Goal: Task Accomplishment & Management: Use online tool/utility

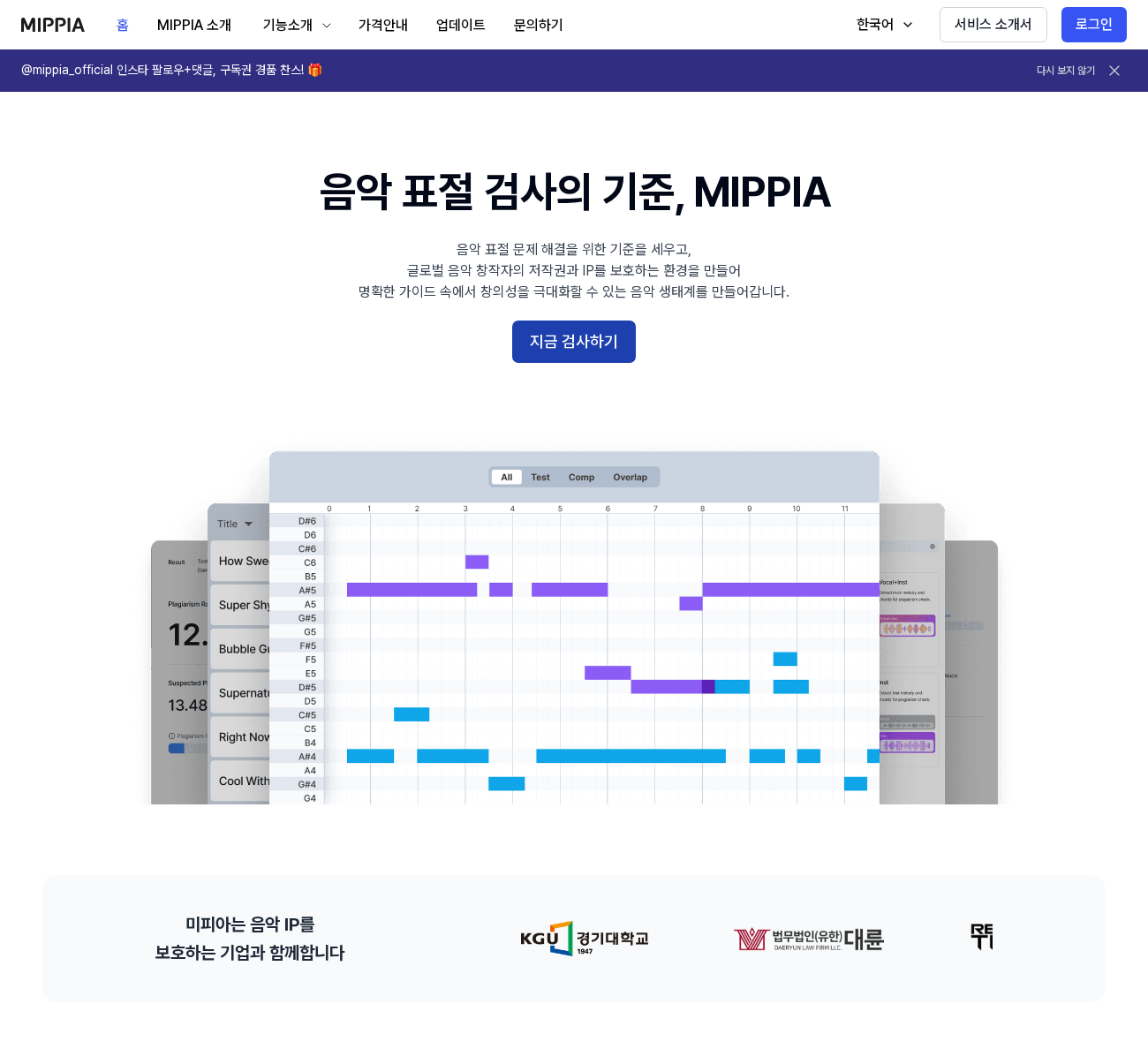
click at [610, 338] on button "지금 검사하기" at bounding box center [574, 342] width 124 height 42
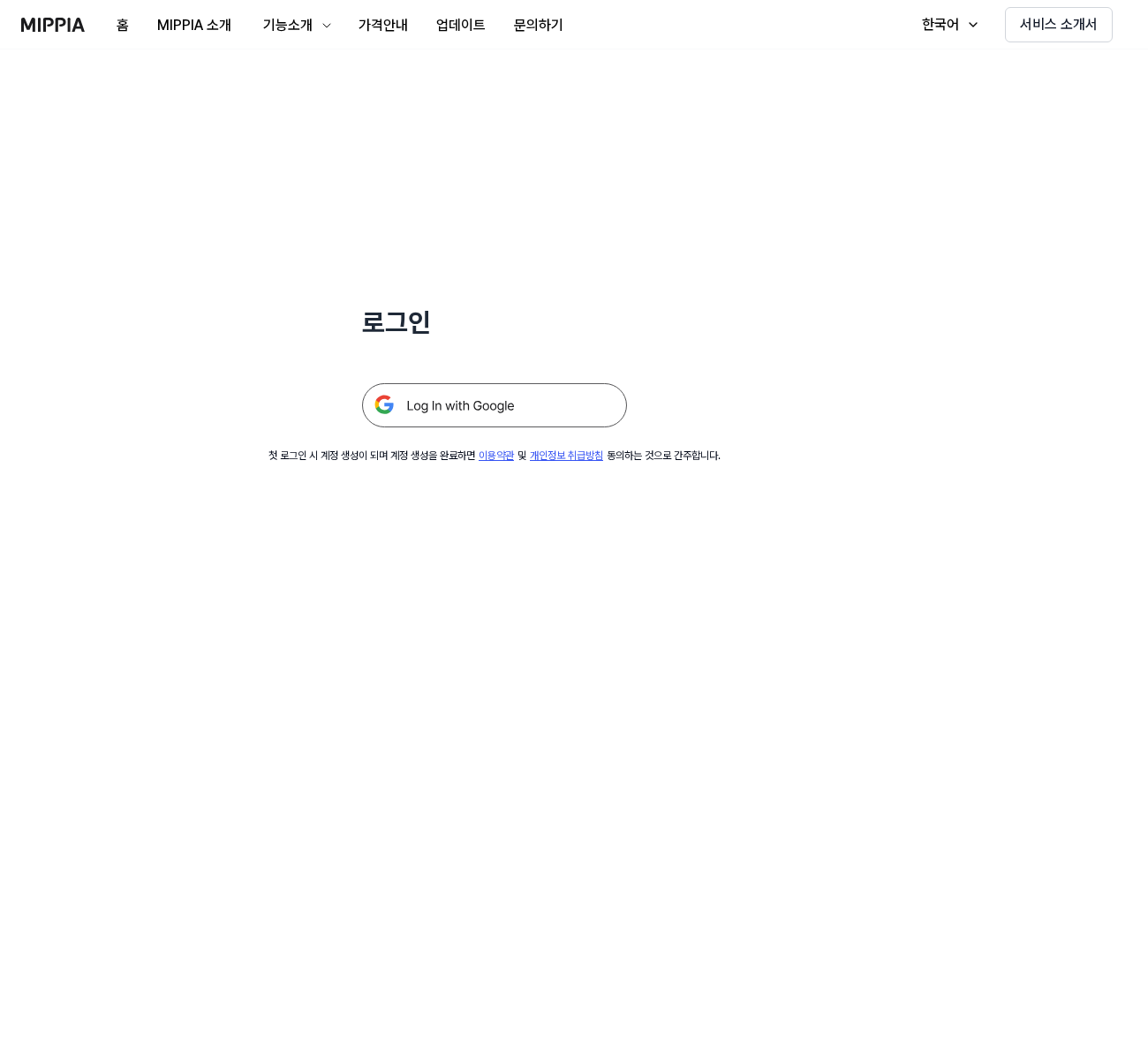
click at [442, 399] on img at bounding box center [494, 406] width 265 height 44
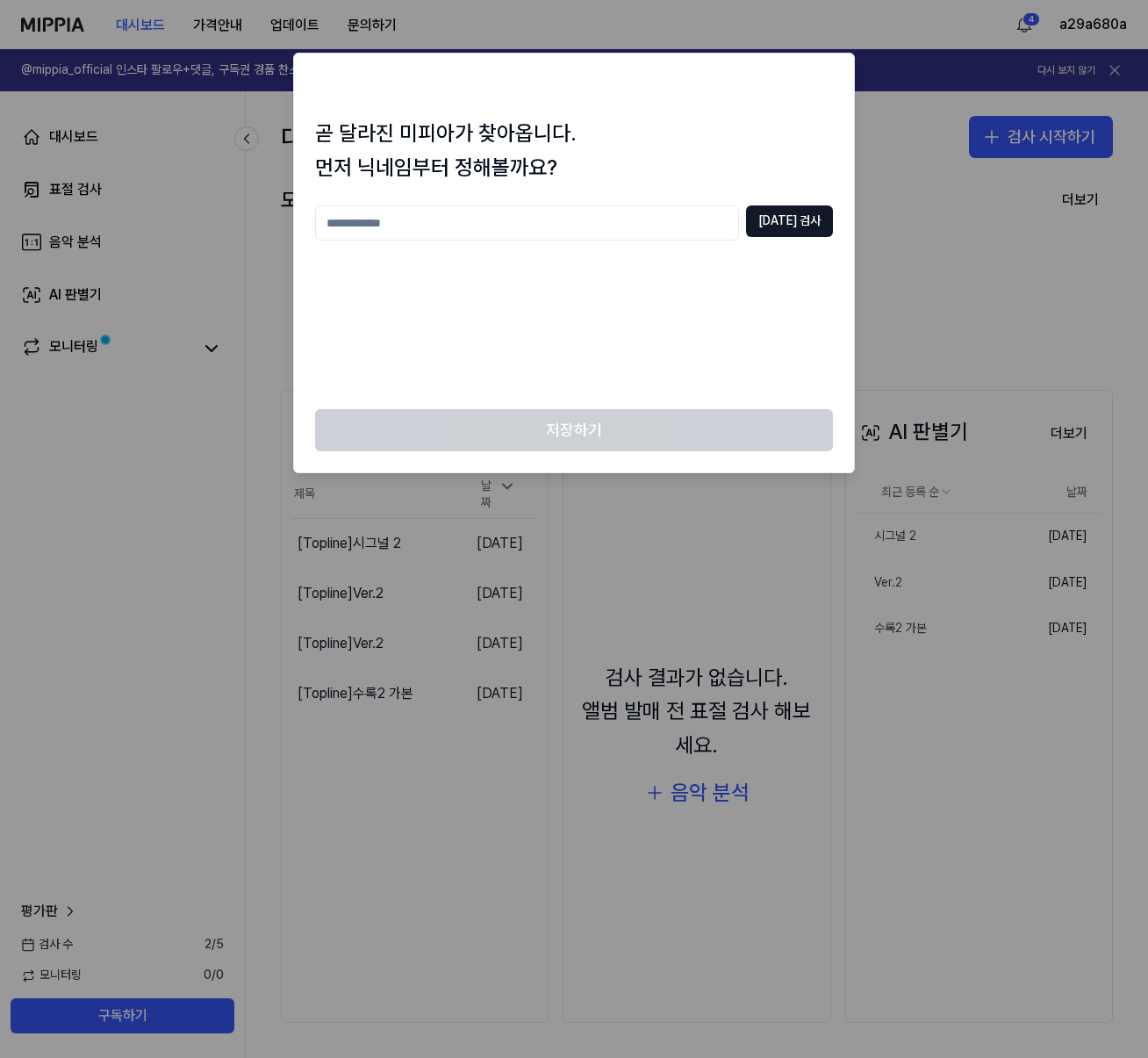
click at [504, 237] on input "text" at bounding box center [527, 223] width 424 height 35
click at [813, 227] on button "중복 검사" at bounding box center [789, 221] width 87 height 31
click at [625, 215] on input "***" at bounding box center [527, 223] width 424 height 35
type input "*"
type input "****"
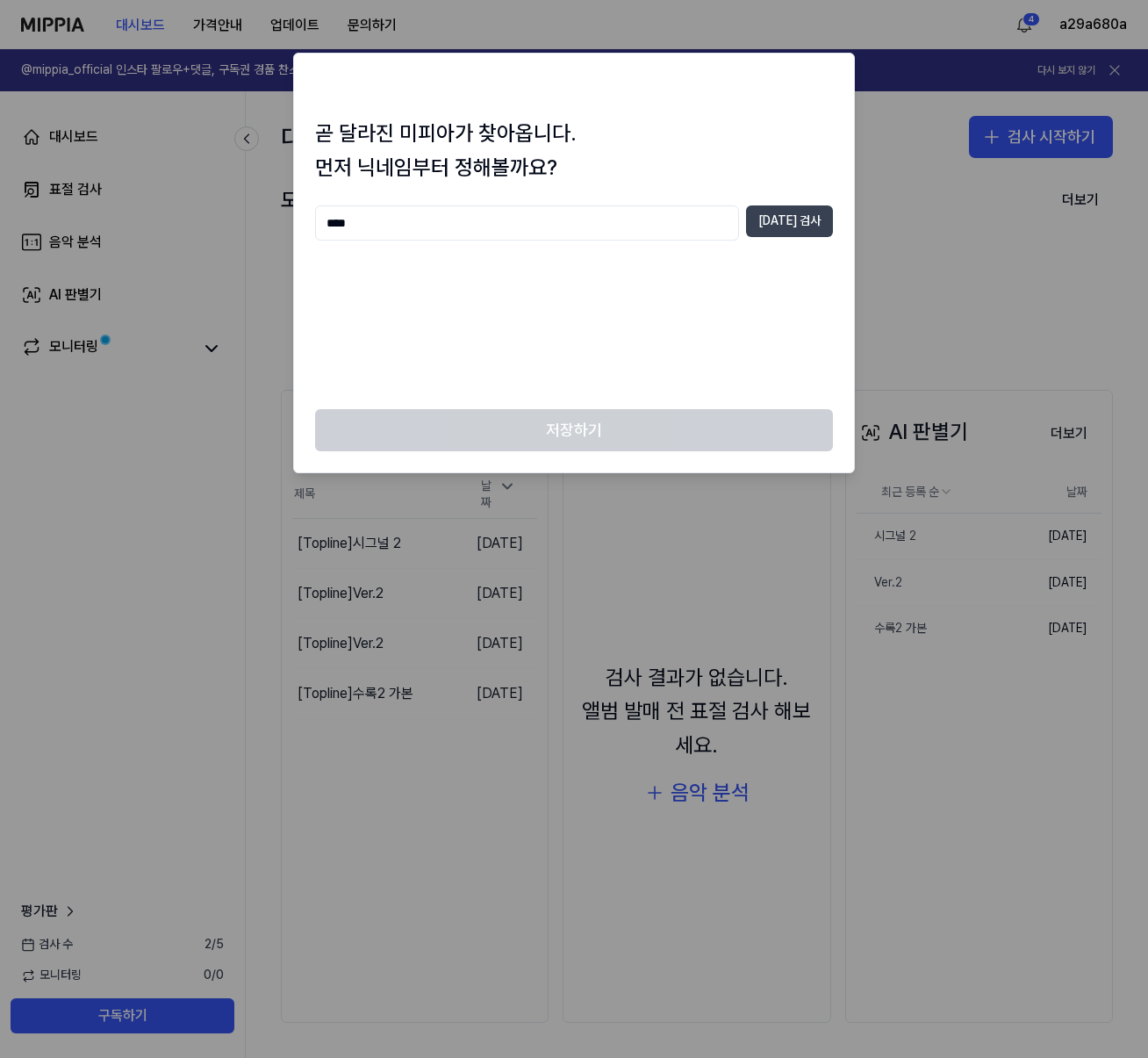
click at [815, 237] on button "중복 검사" at bounding box center [789, 221] width 87 height 31
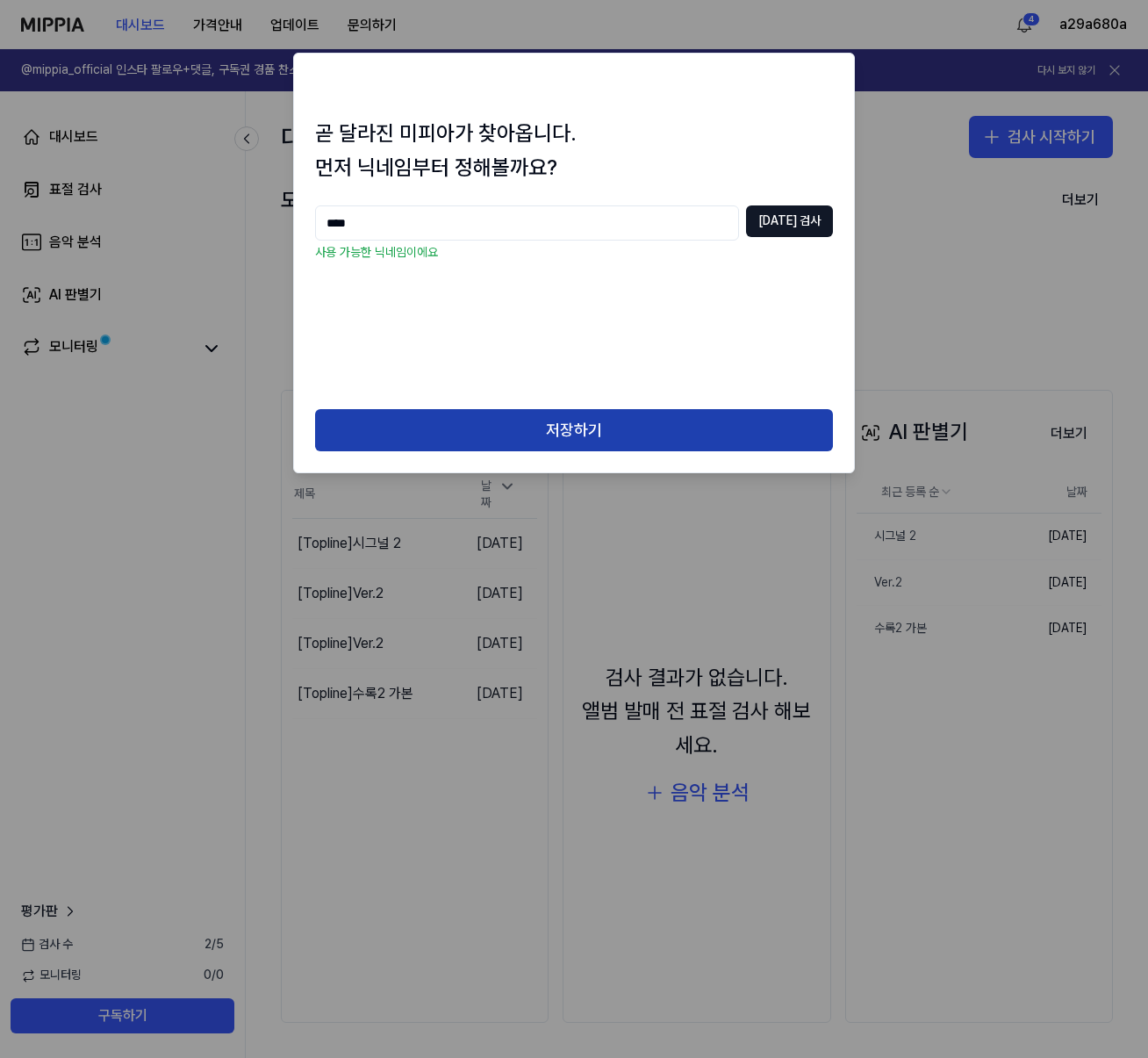
click at [583, 413] on button "저장하기" at bounding box center [574, 430] width 518 height 42
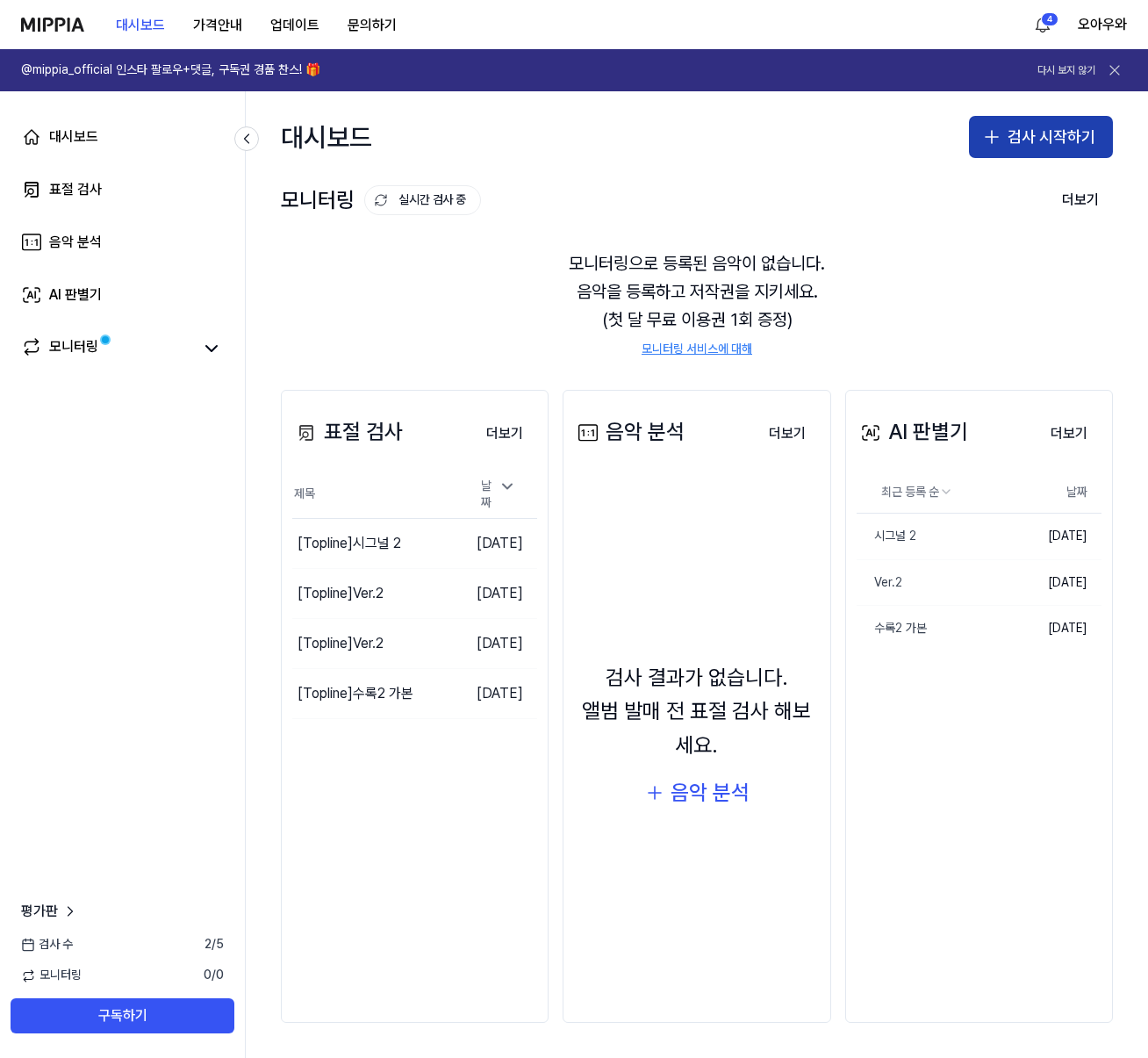
click at [1024, 144] on button "검사 시작하기" at bounding box center [1041, 137] width 144 height 42
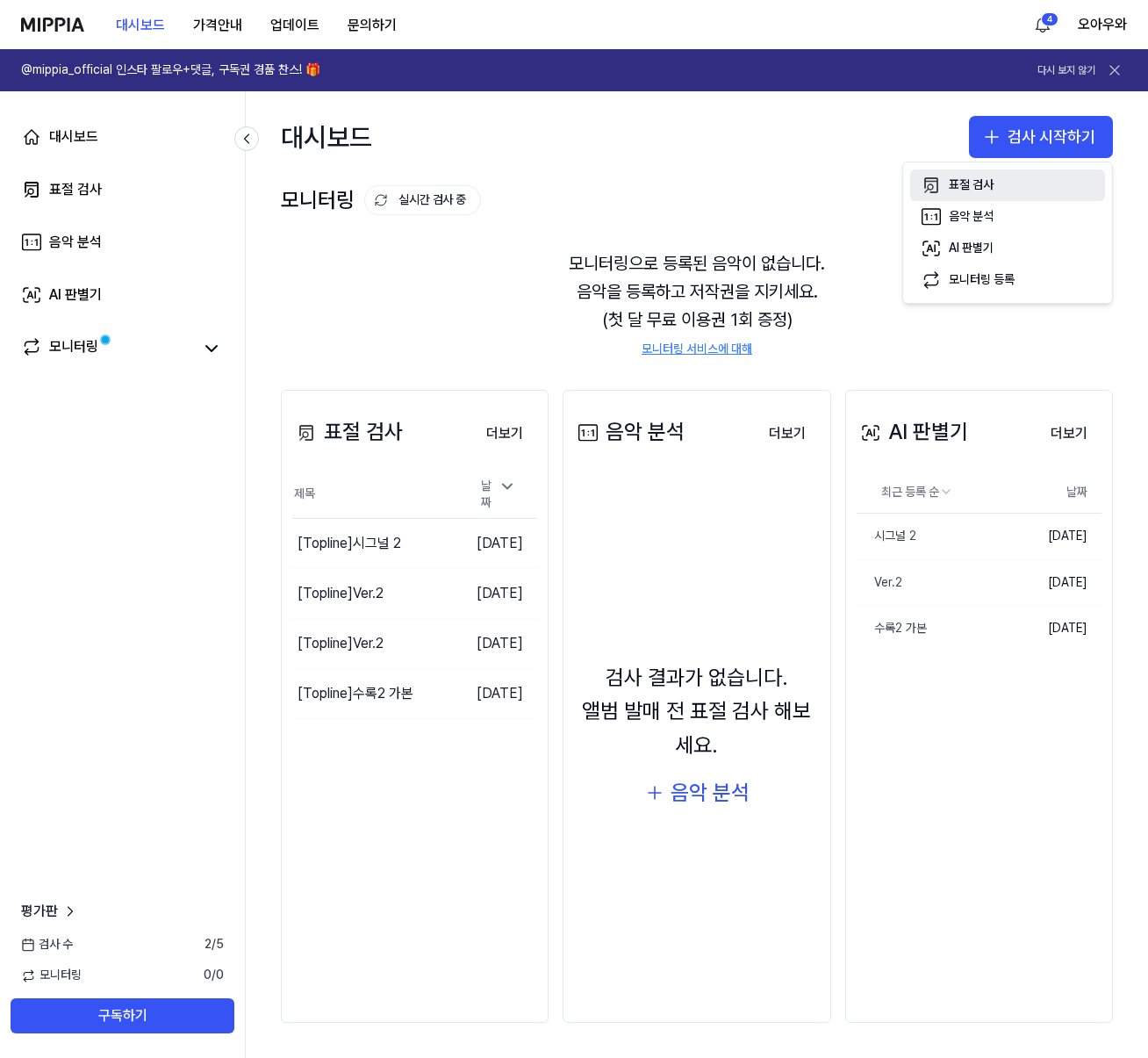
click at [959, 189] on div "표절 검사" at bounding box center [971, 184] width 45 height 17
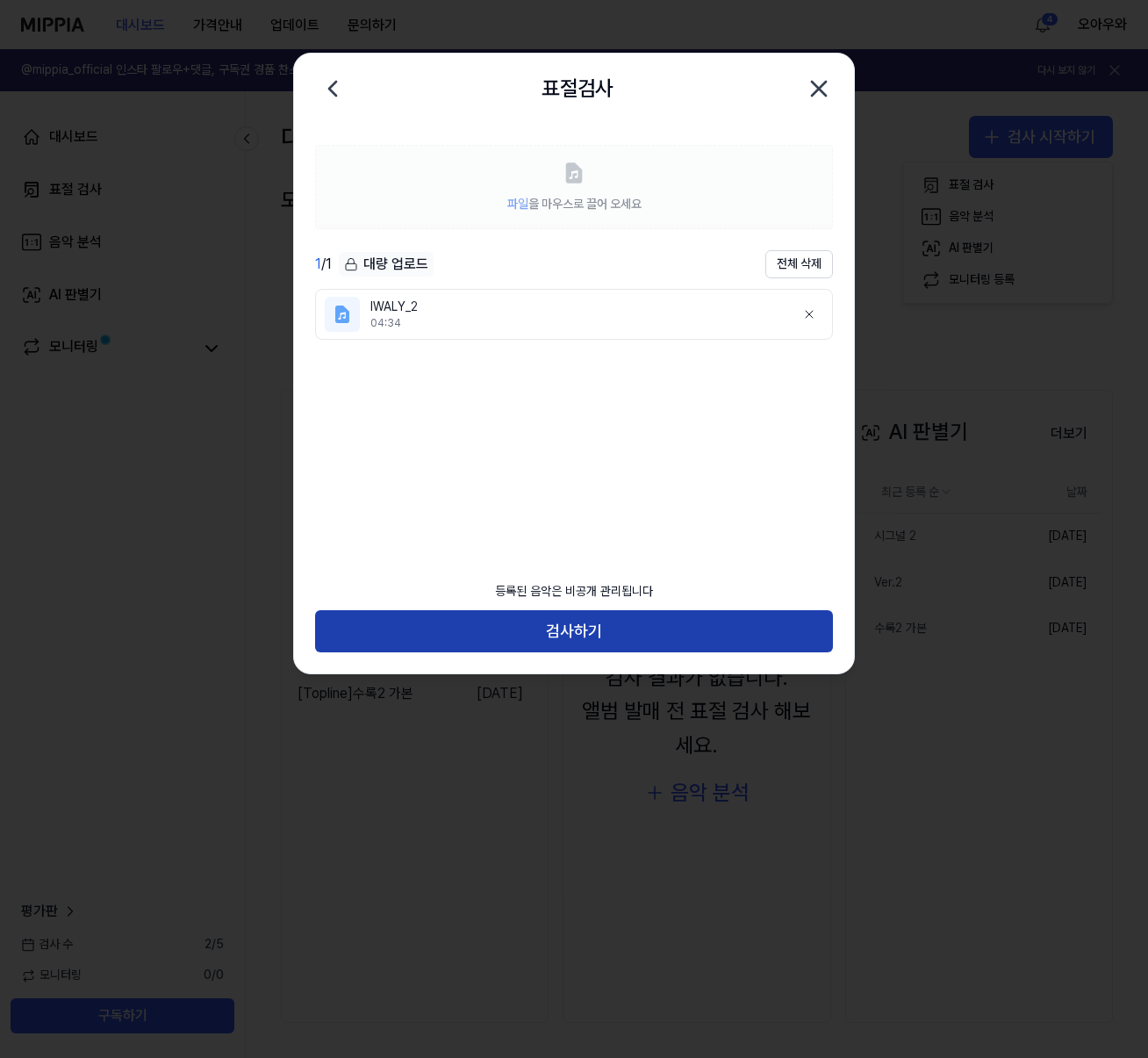
click at [528, 636] on button "검사하기" at bounding box center [574, 631] width 518 height 42
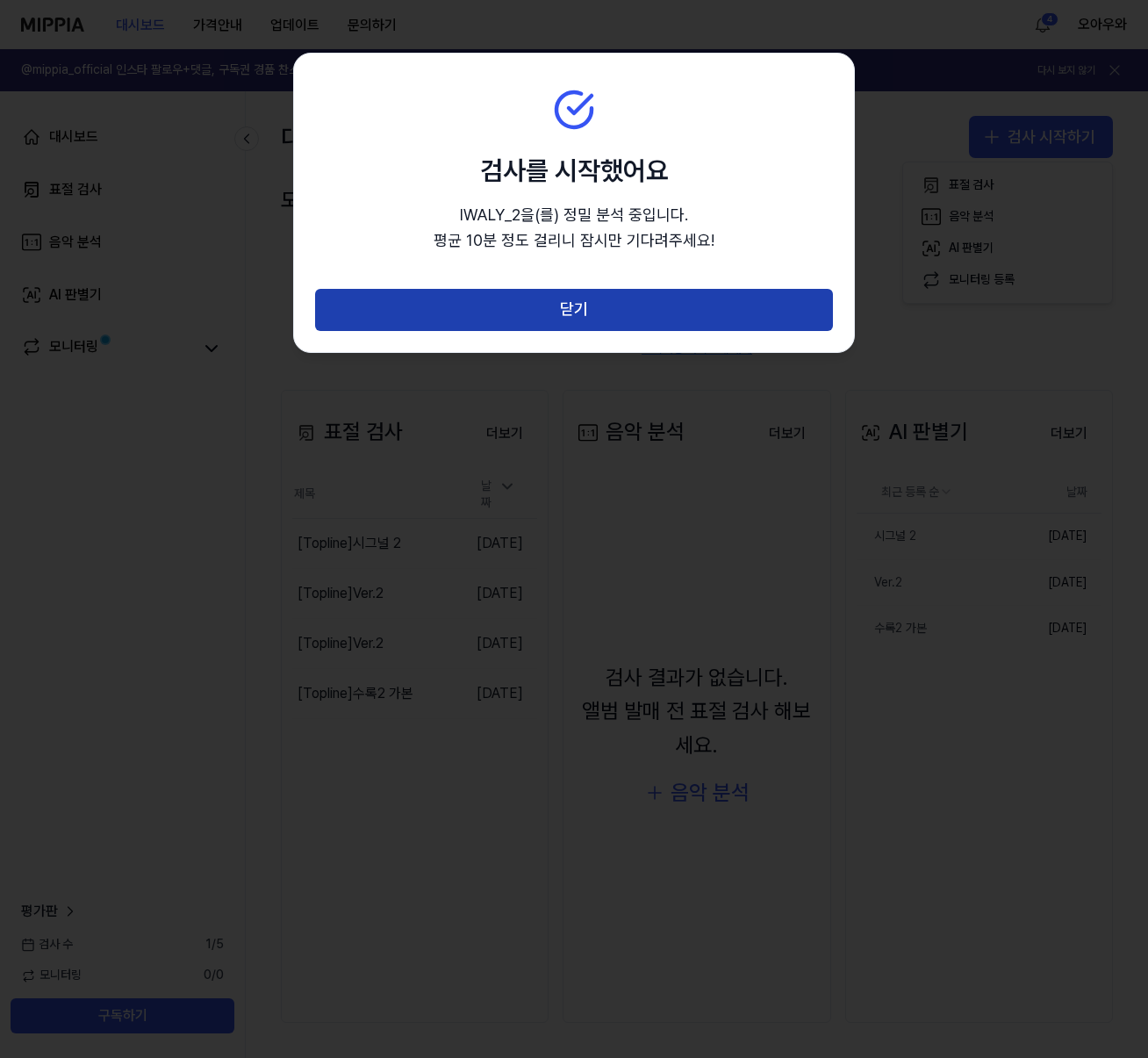
click at [558, 307] on button "닫기" at bounding box center [574, 310] width 518 height 42
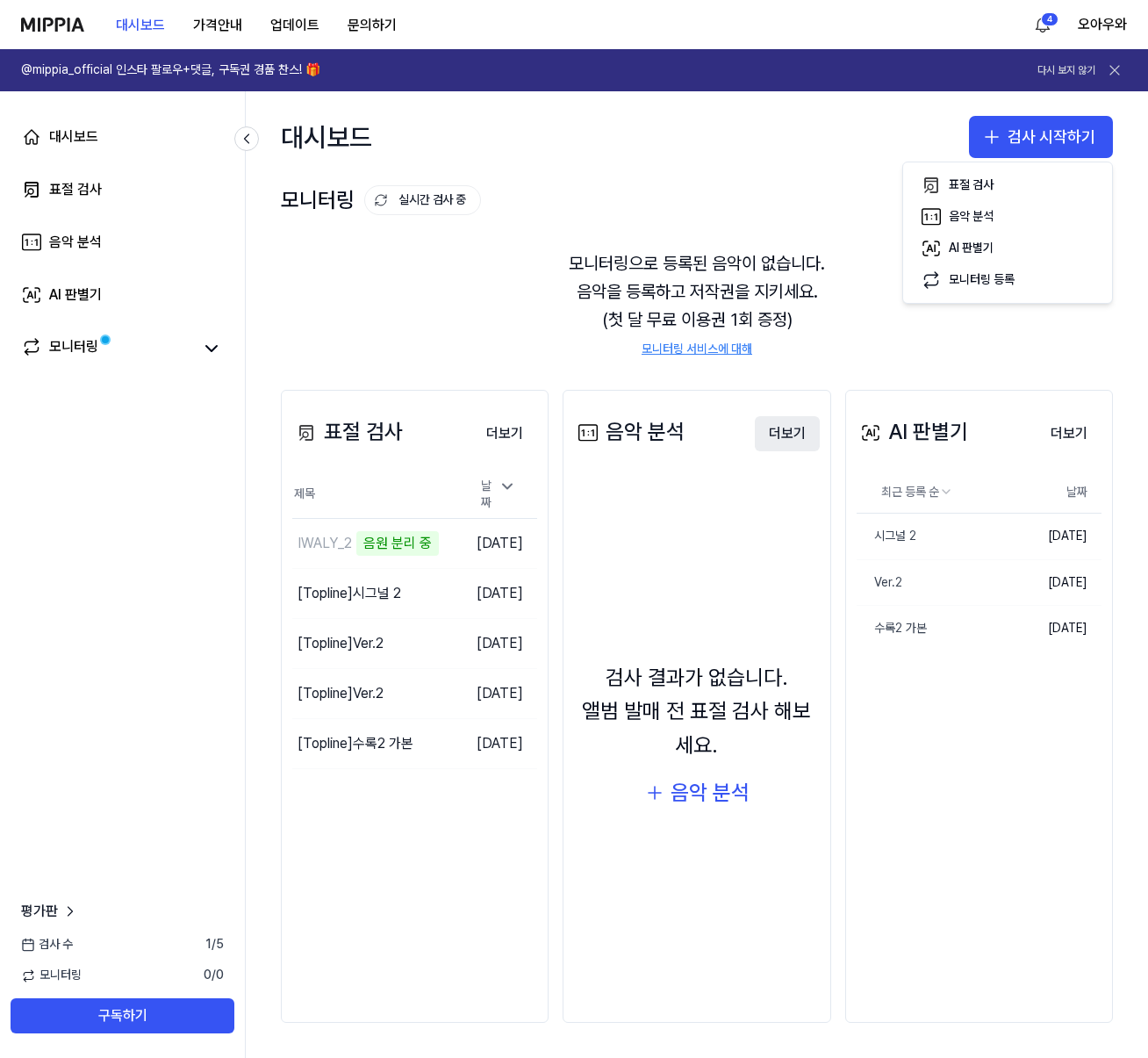
click at [792, 430] on button "더보기" at bounding box center [787, 434] width 65 height 35
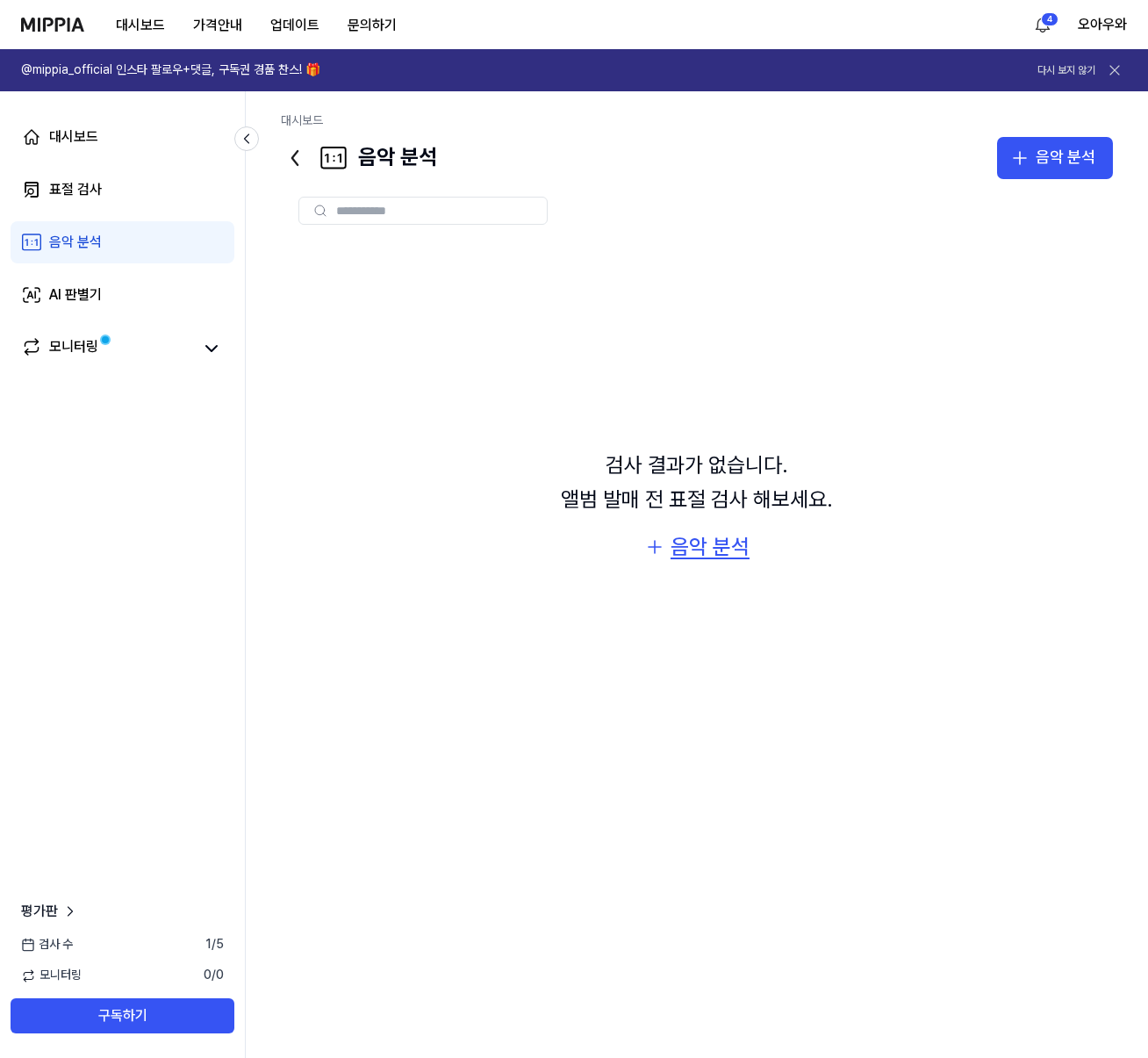
click at [694, 542] on div "음악 분석" at bounding box center [710, 546] width 79 height 33
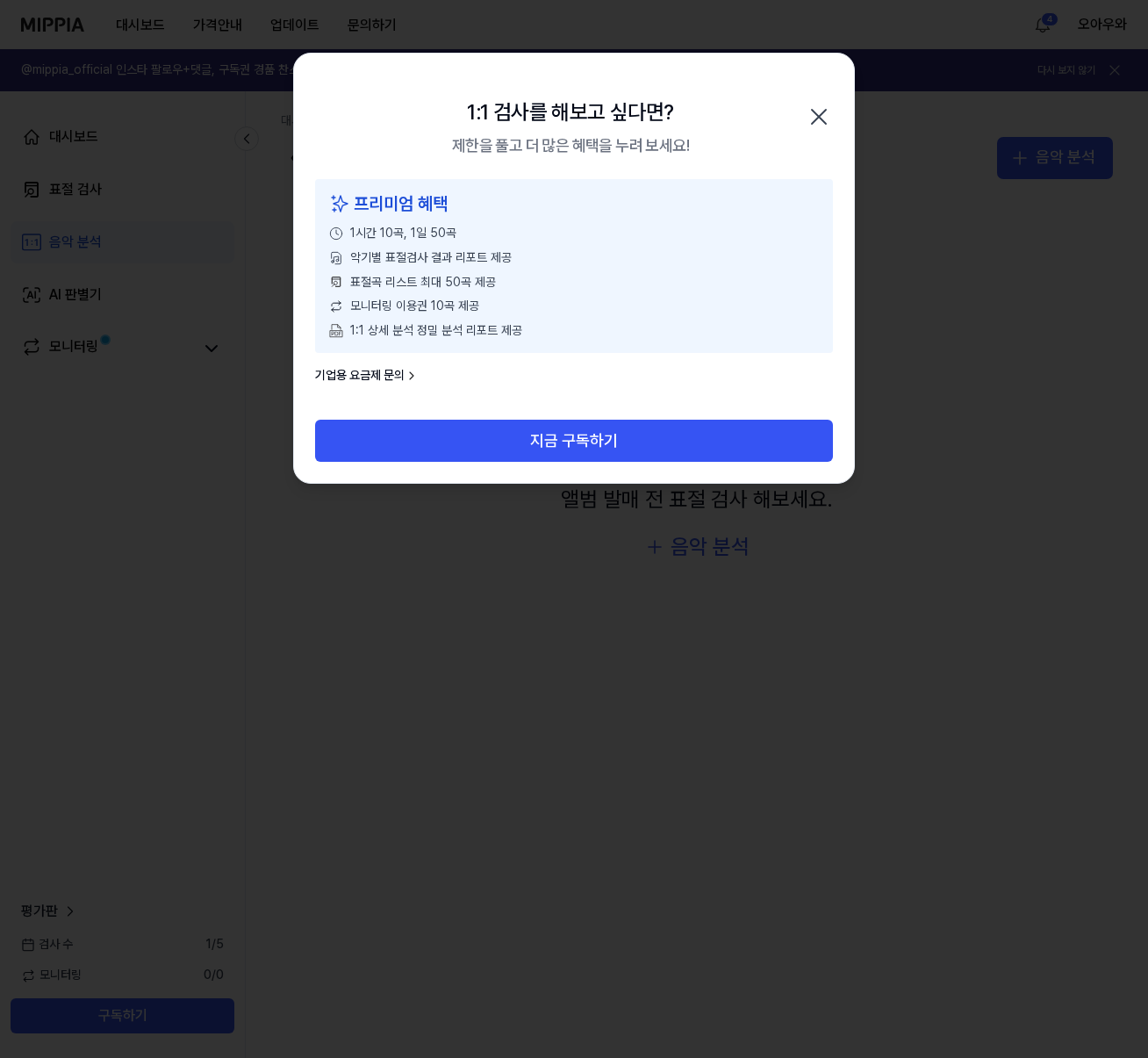
click at [817, 111] on icon "button" at bounding box center [819, 116] width 28 height 28
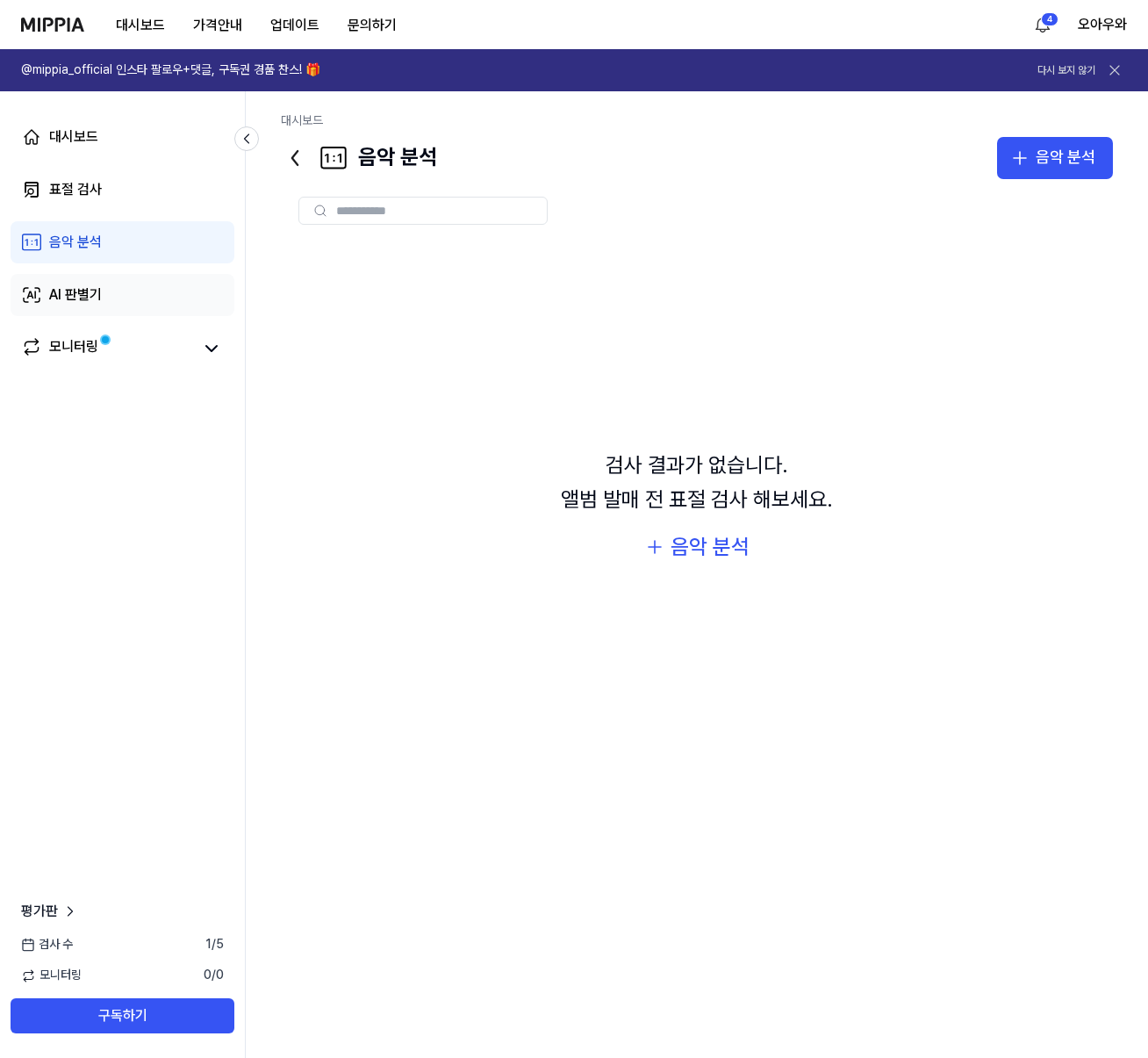
click at [124, 300] on link "AI 판별기" at bounding box center [122, 295] width 224 height 42
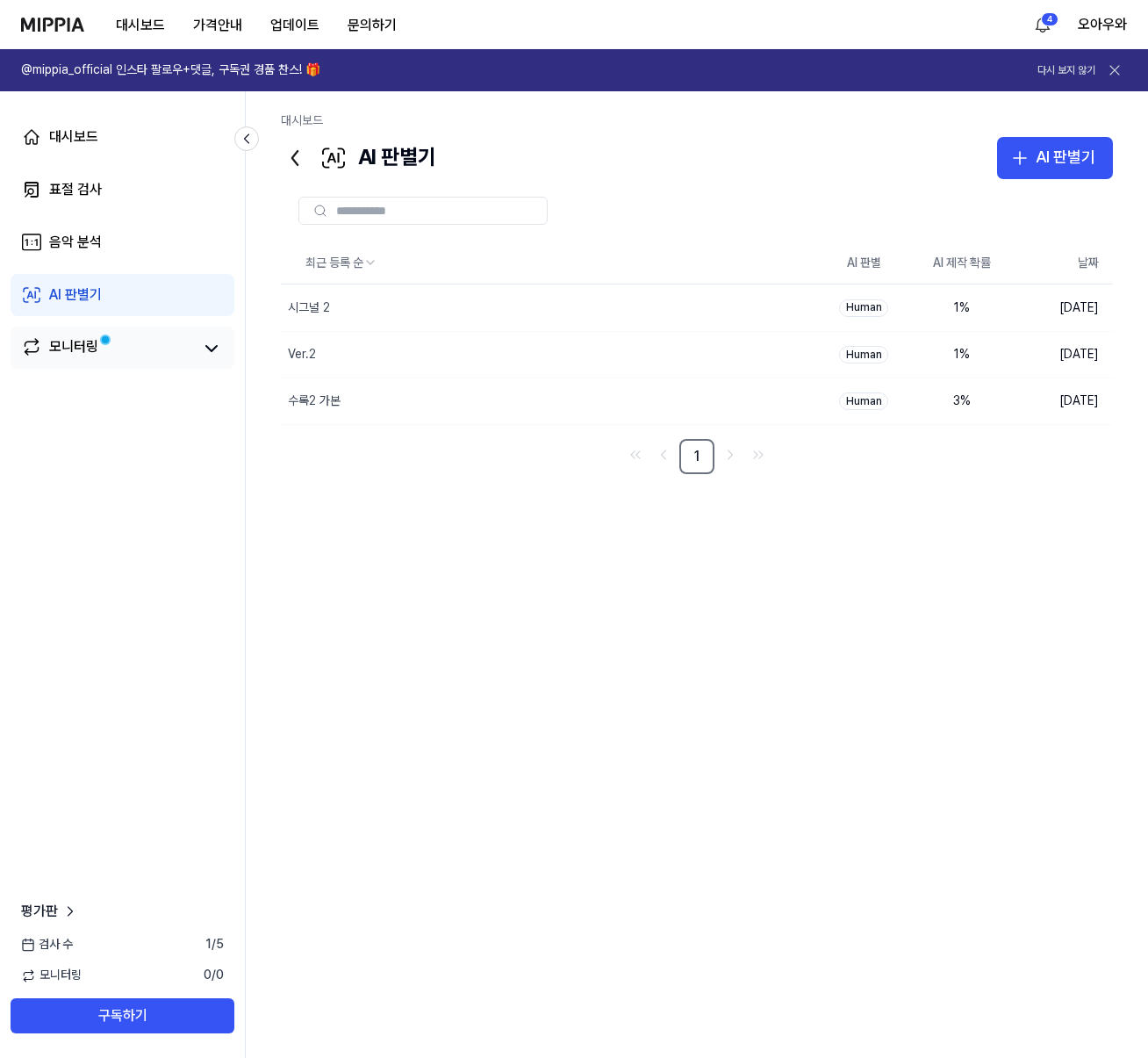
click at [119, 336] on link "모니터링" at bounding box center [106, 348] width 171 height 25
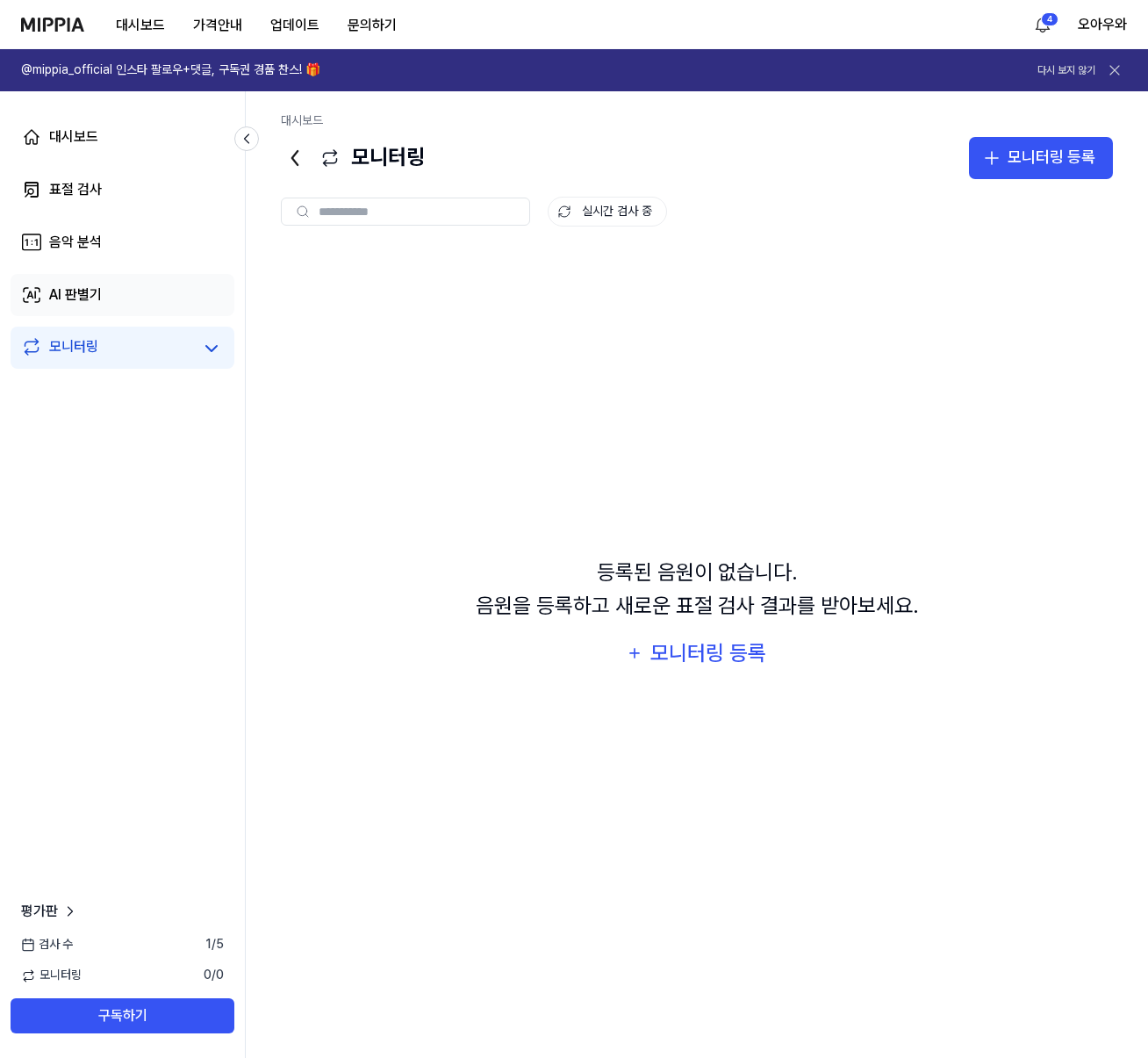
click at [129, 300] on link "AI 판별기" at bounding box center [122, 295] width 224 height 42
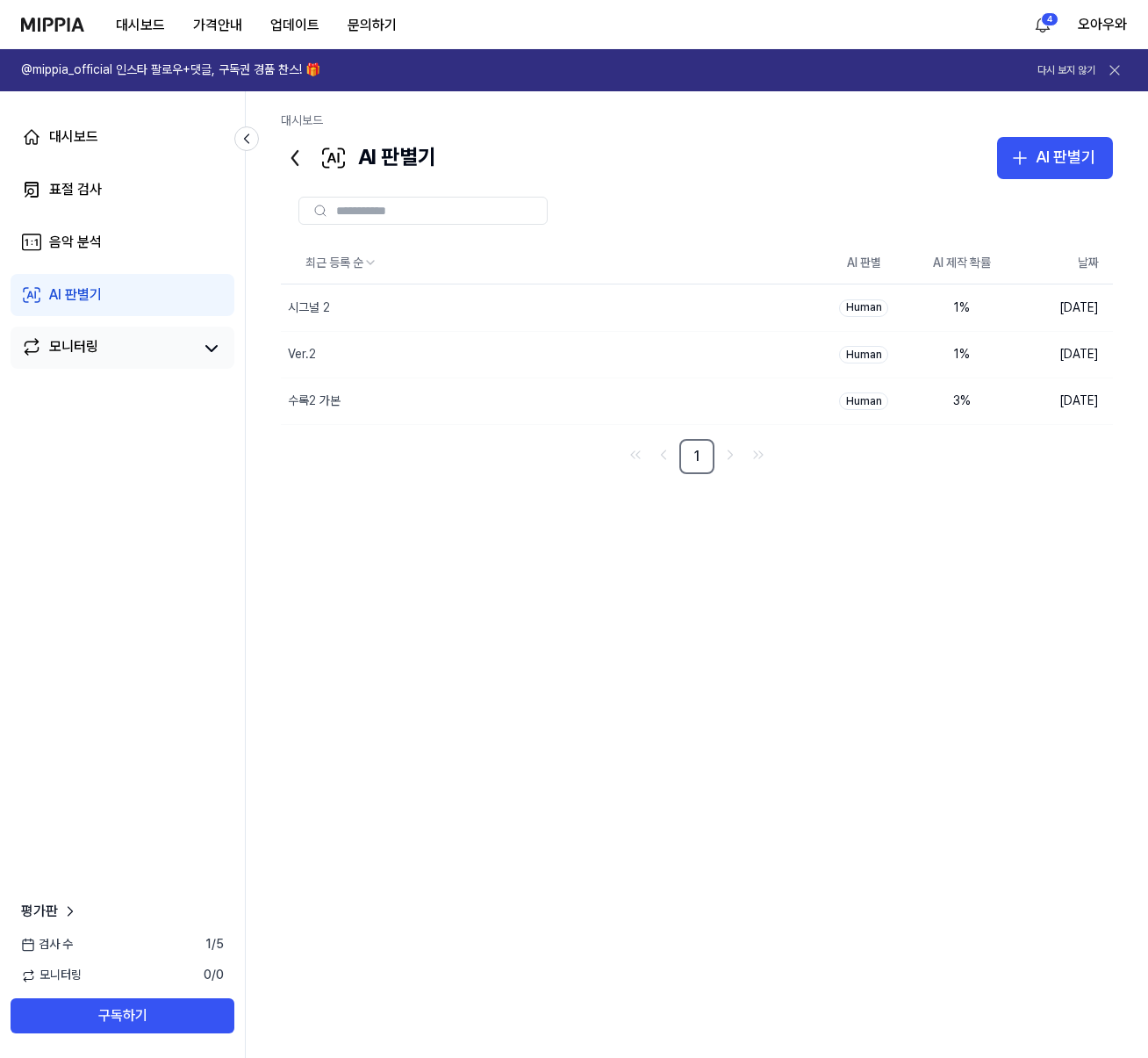
click at [151, 340] on link "모니터링" at bounding box center [106, 348] width 171 height 25
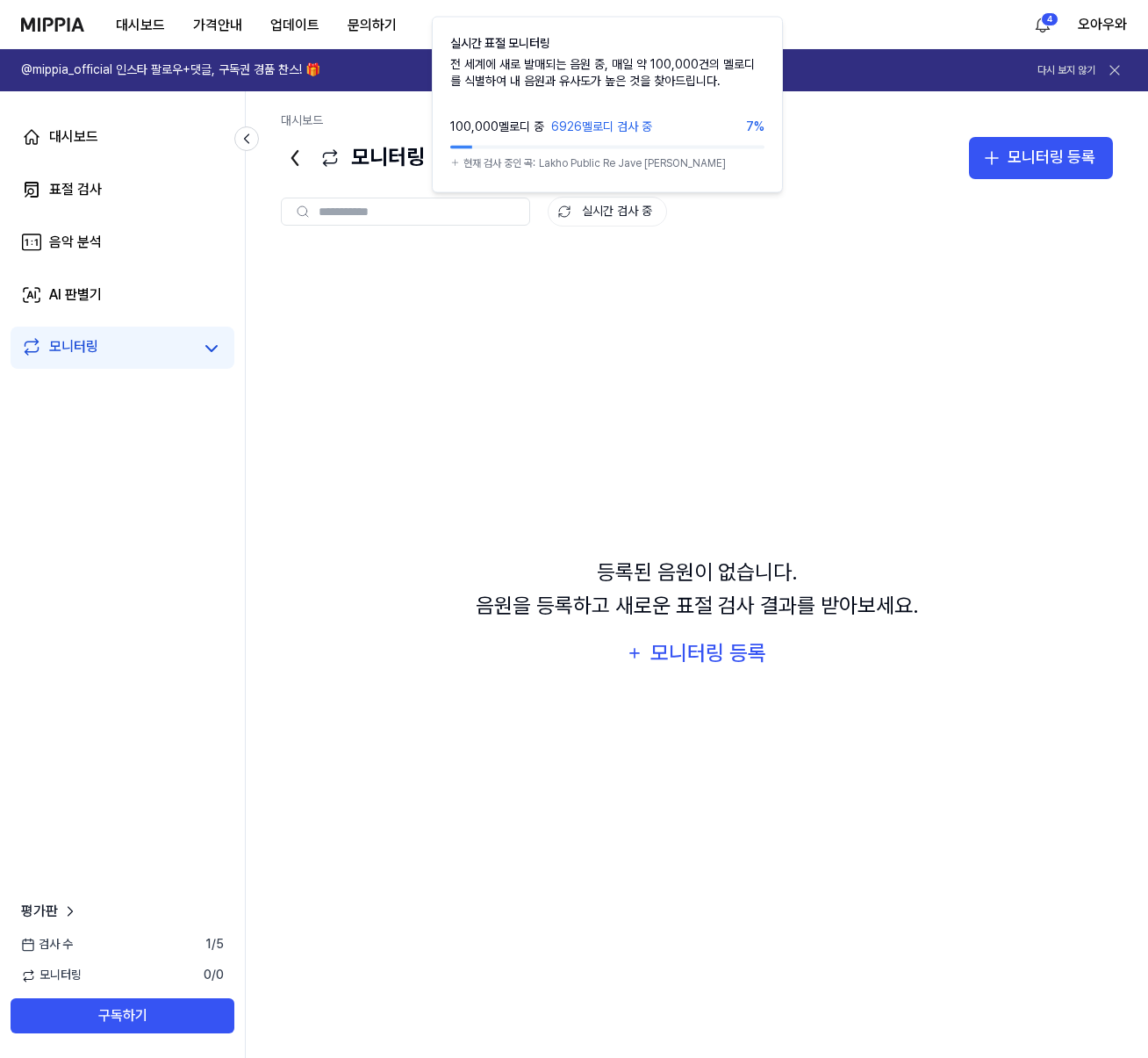
click at [628, 202] on button "실시간 검사 중" at bounding box center [607, 211] width 119 height 30
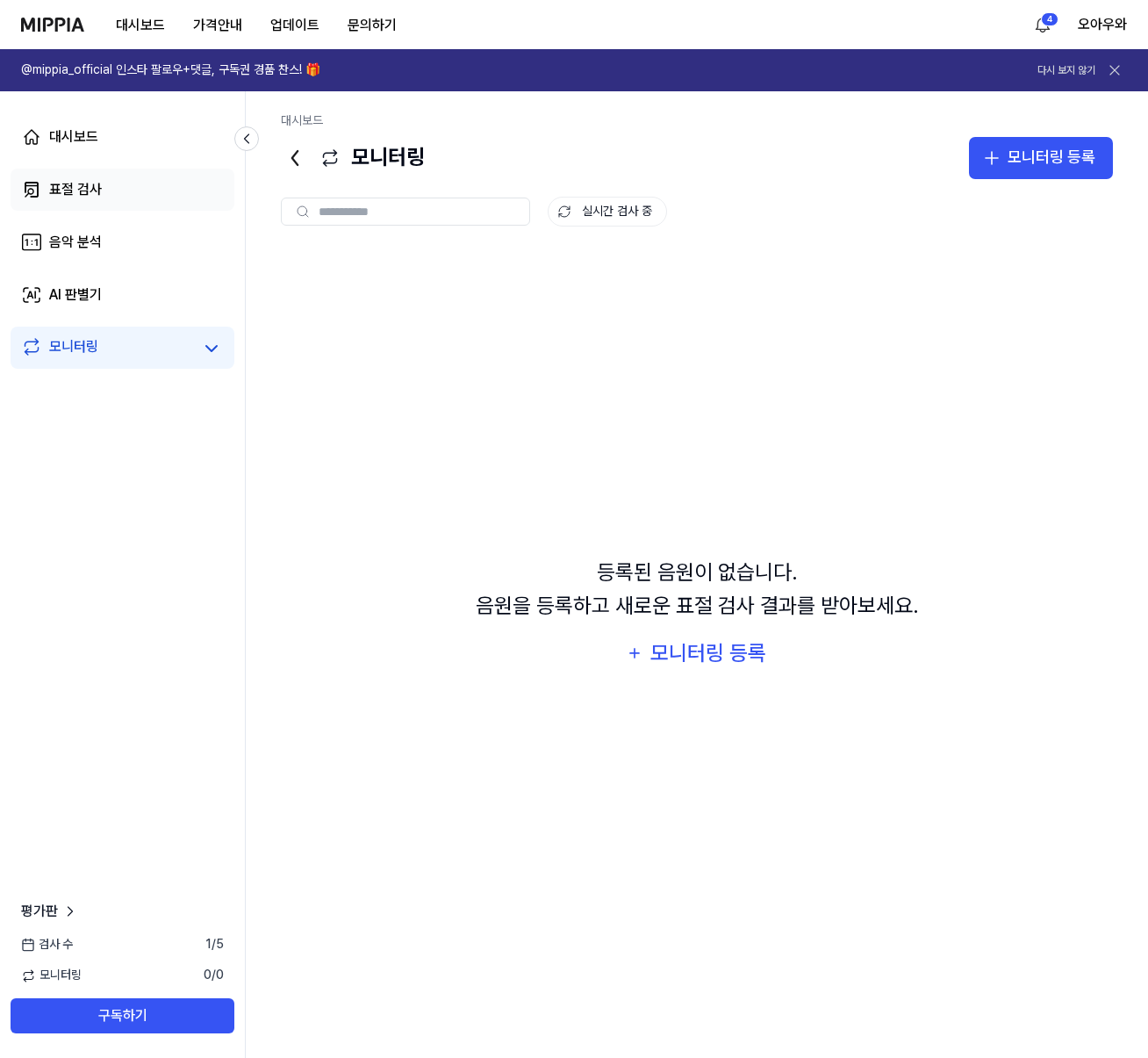
click at [83, 171] on link "표절 검사" at bounding box center [122, 190] width 224 height 42
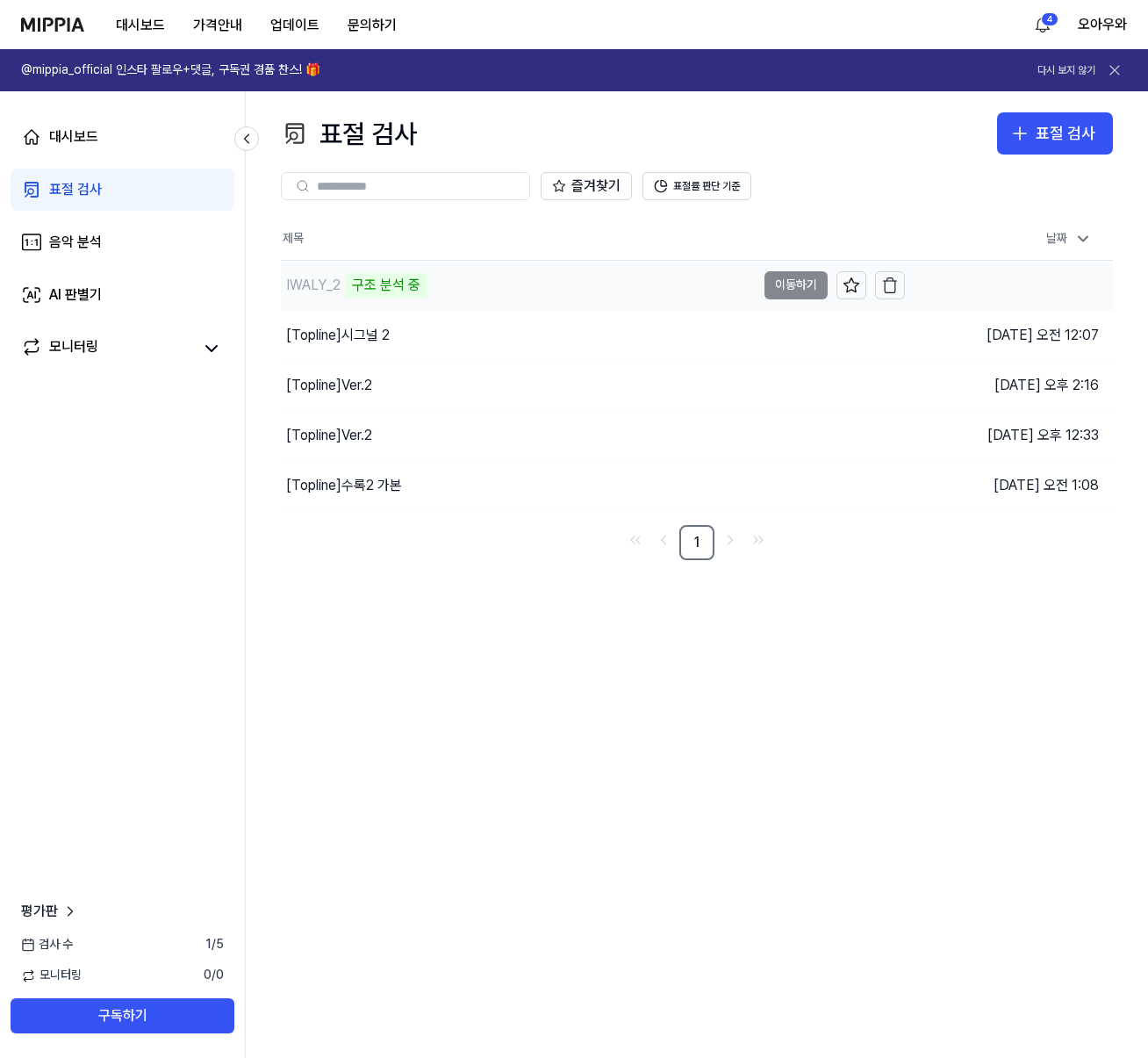
click at [800, 286] on td "IWALY_2 구조 분석 중 이동하기" at bounding box center [592, 285] width 624 height 50
click at [784, 338] on button "이동하기" at bounding box center [796, 335] width 63 height 28
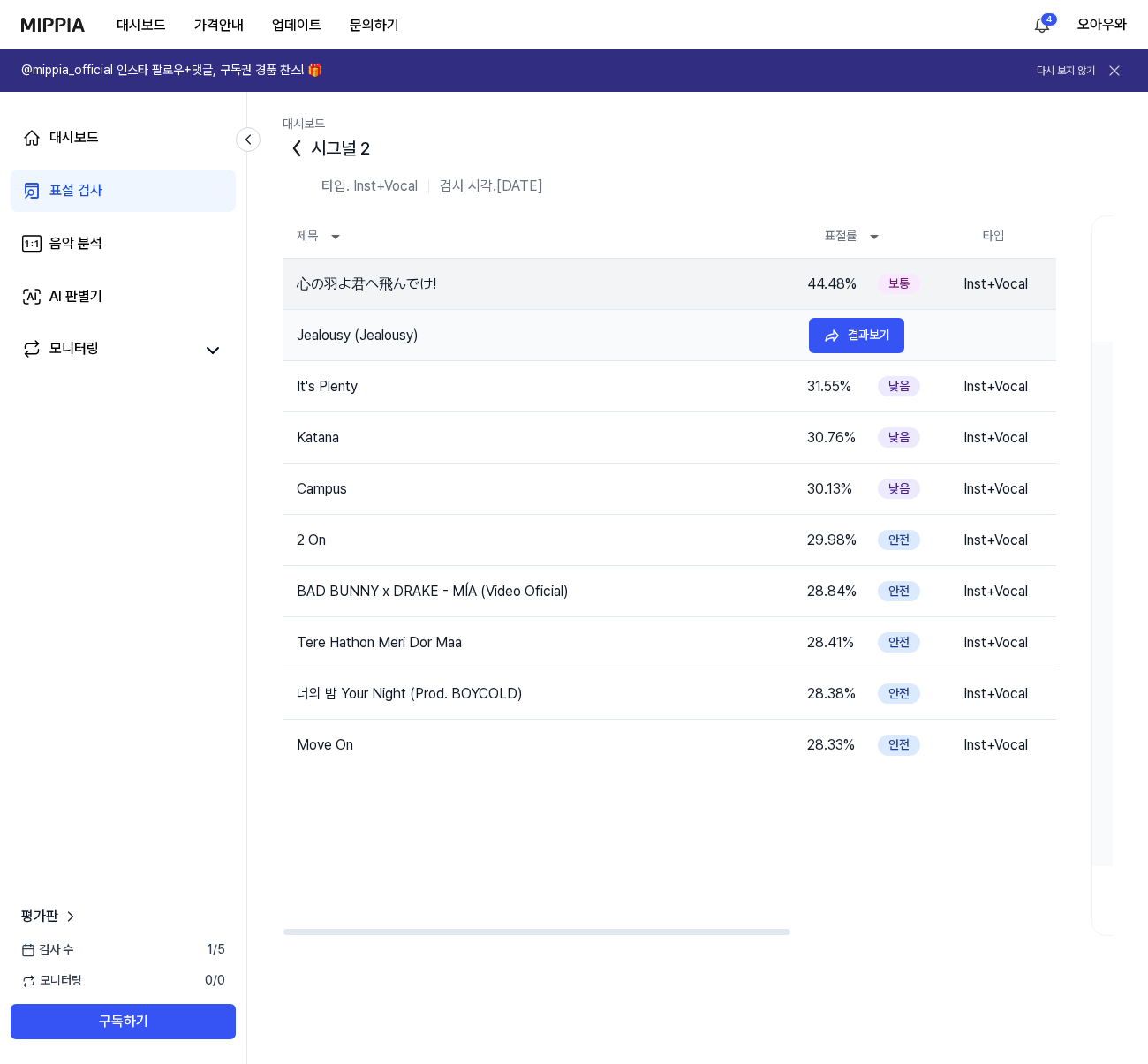
scroll to position [4, 0]
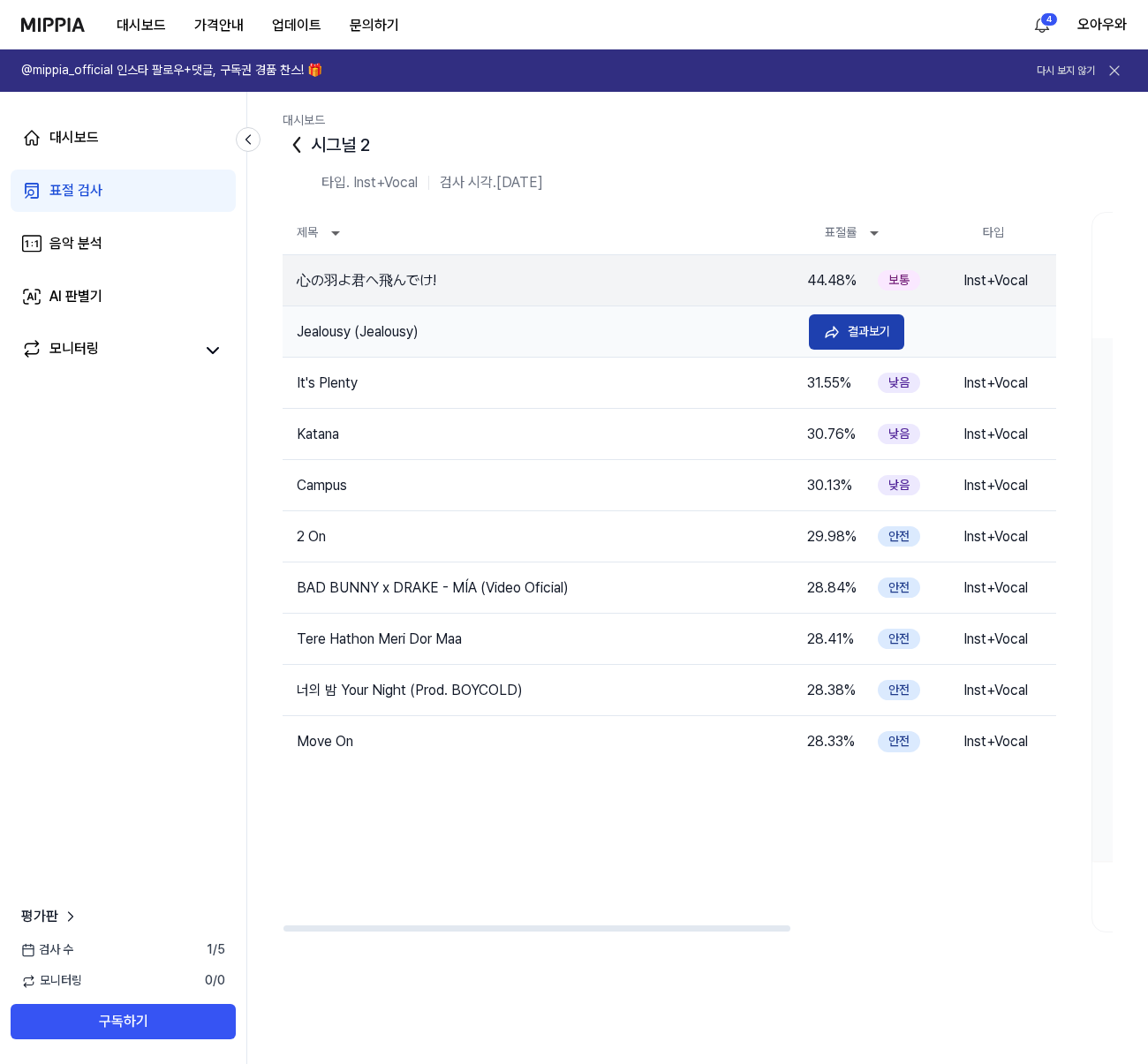
click at [847, 329] on div "결과보기" at bounding box center [869, 330] width 42 height 19
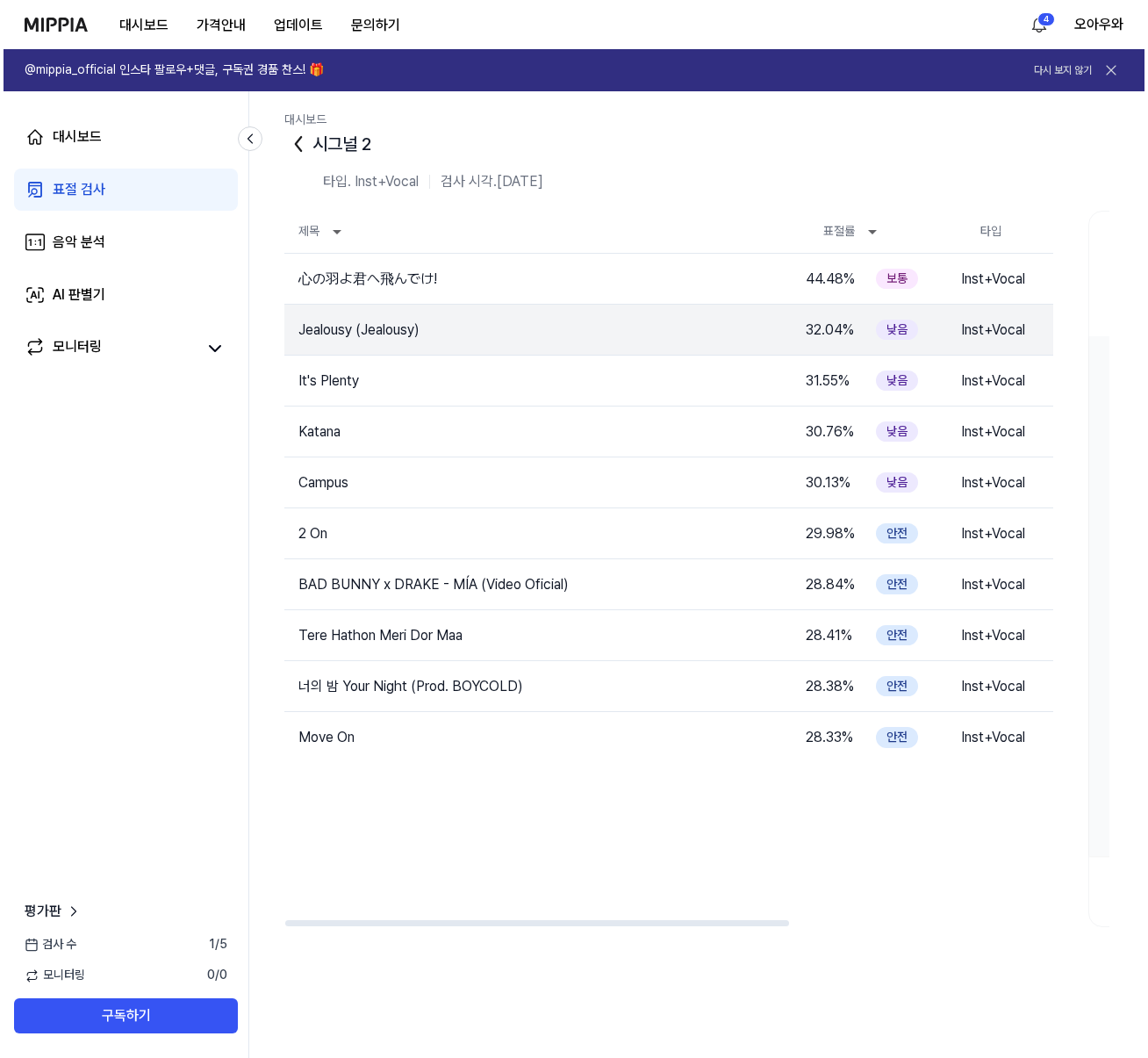
scroll to position [0, 0]
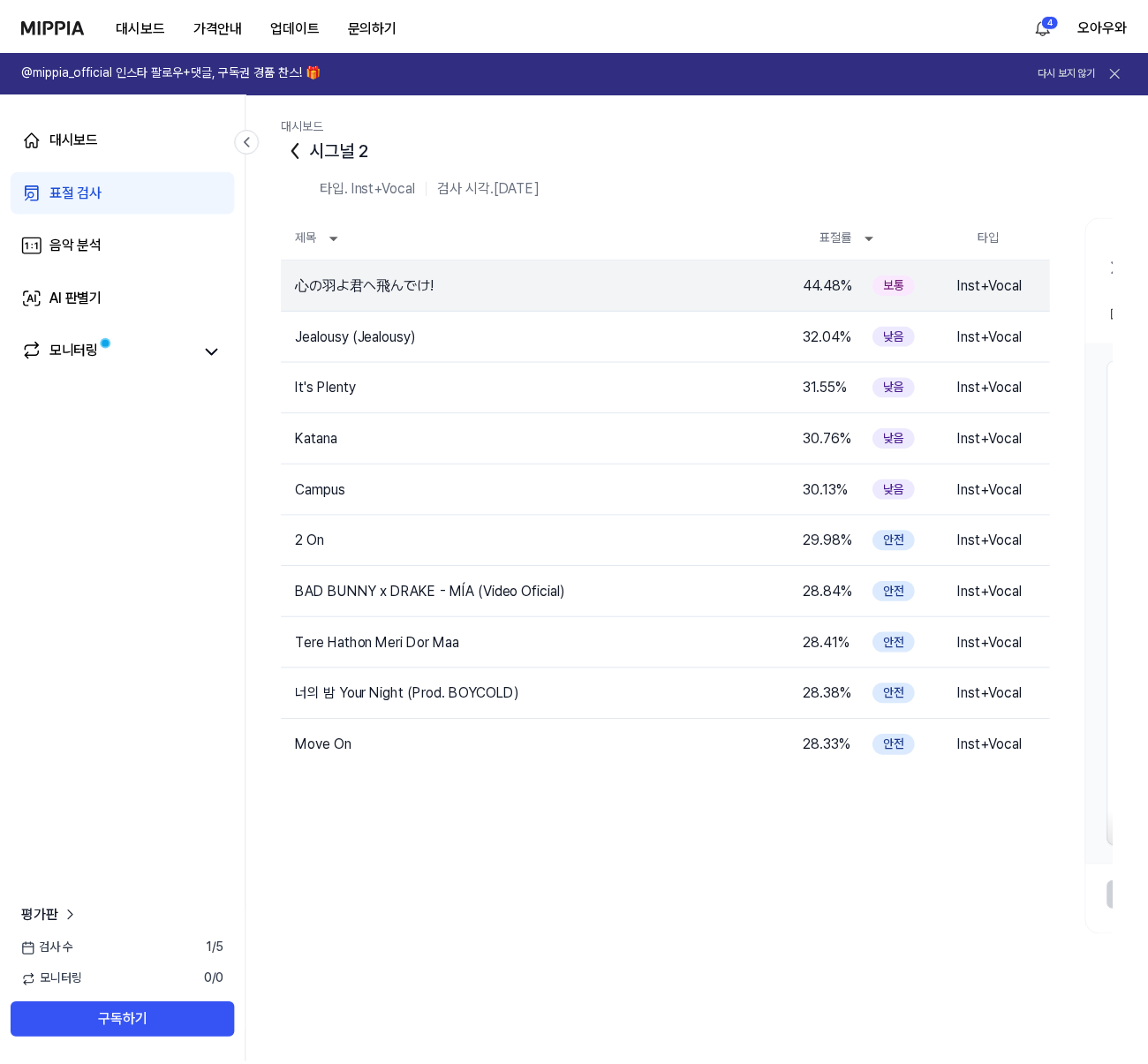
scroll to position [4, 0]
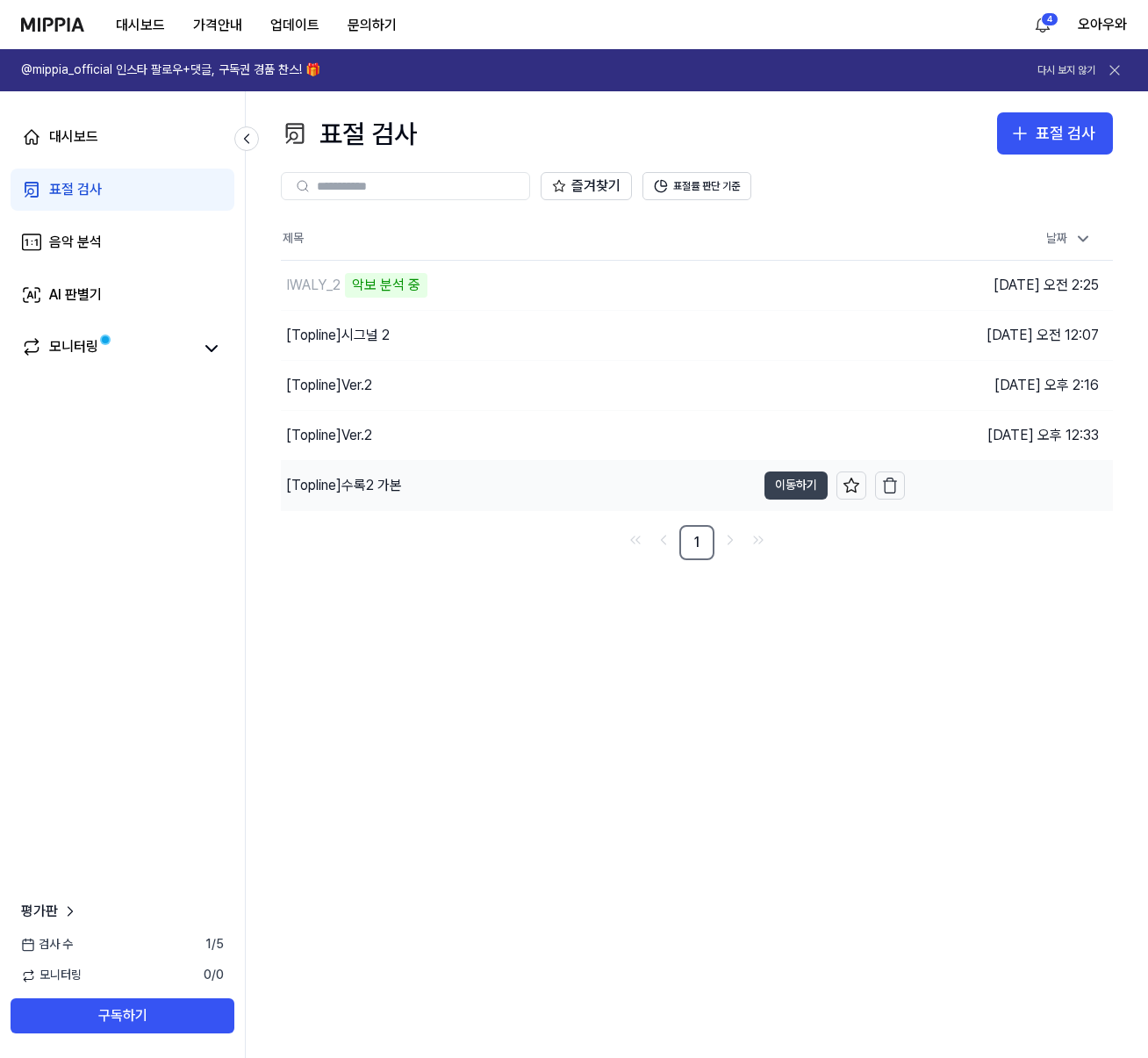
click at [803, 483] on button "이동하기" at bounding box center [796, 485] width 63 height 28
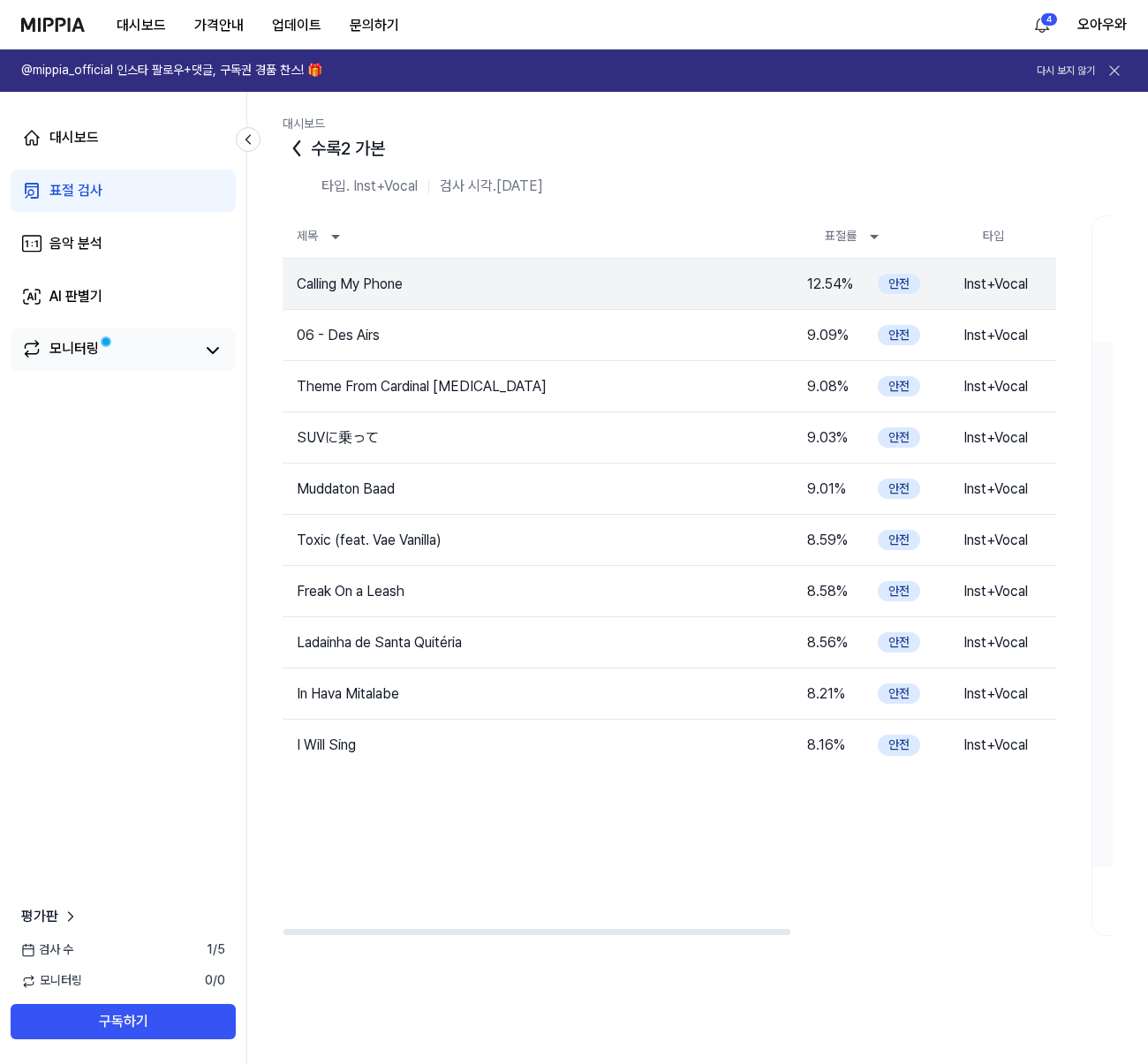
click at [108, 345] on span at bounding box center [105, 342] width 15 height 15
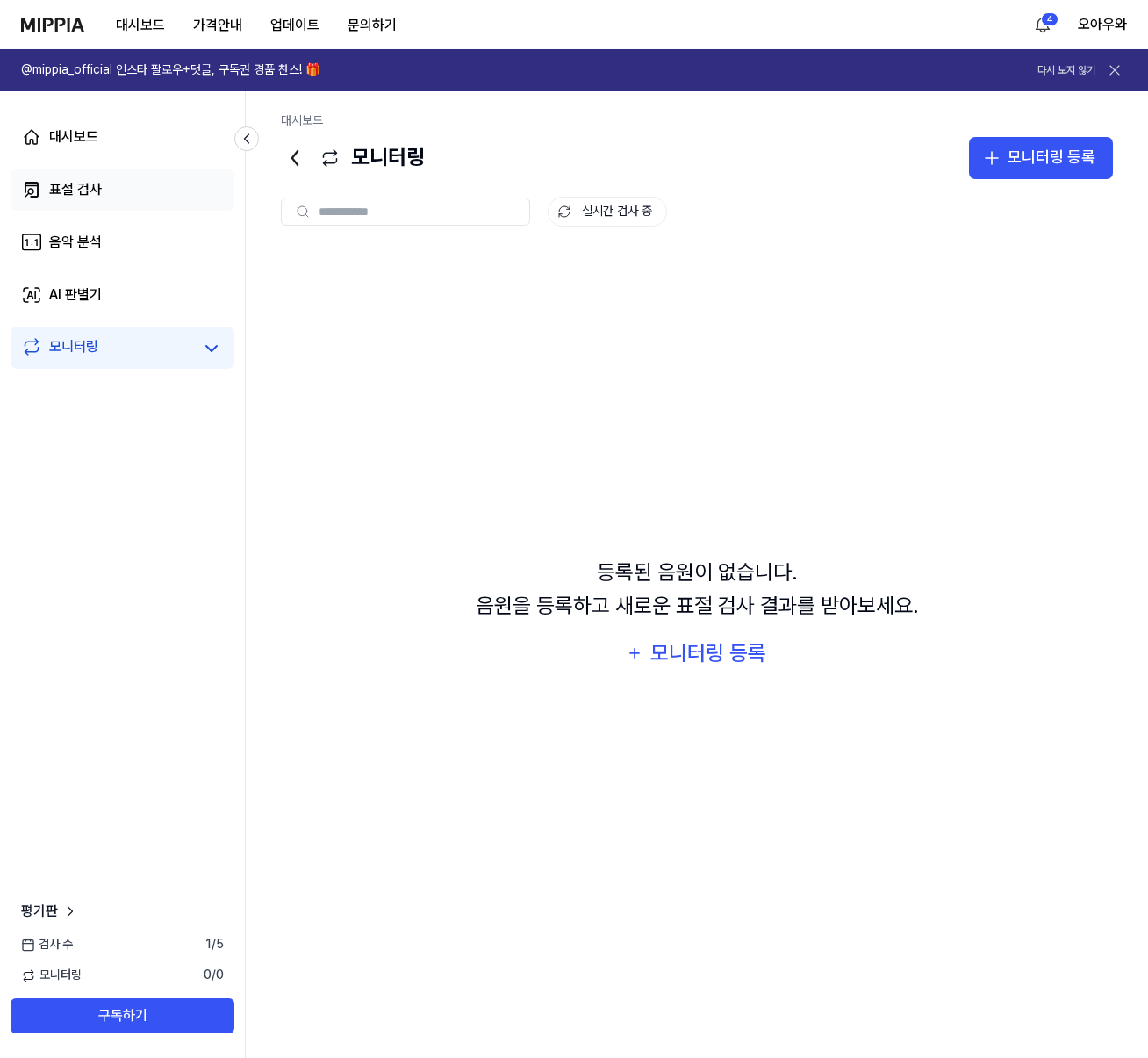
click at [105, 185] on link "표절 검사" at bounding box center [122, 190] width 224 height 42
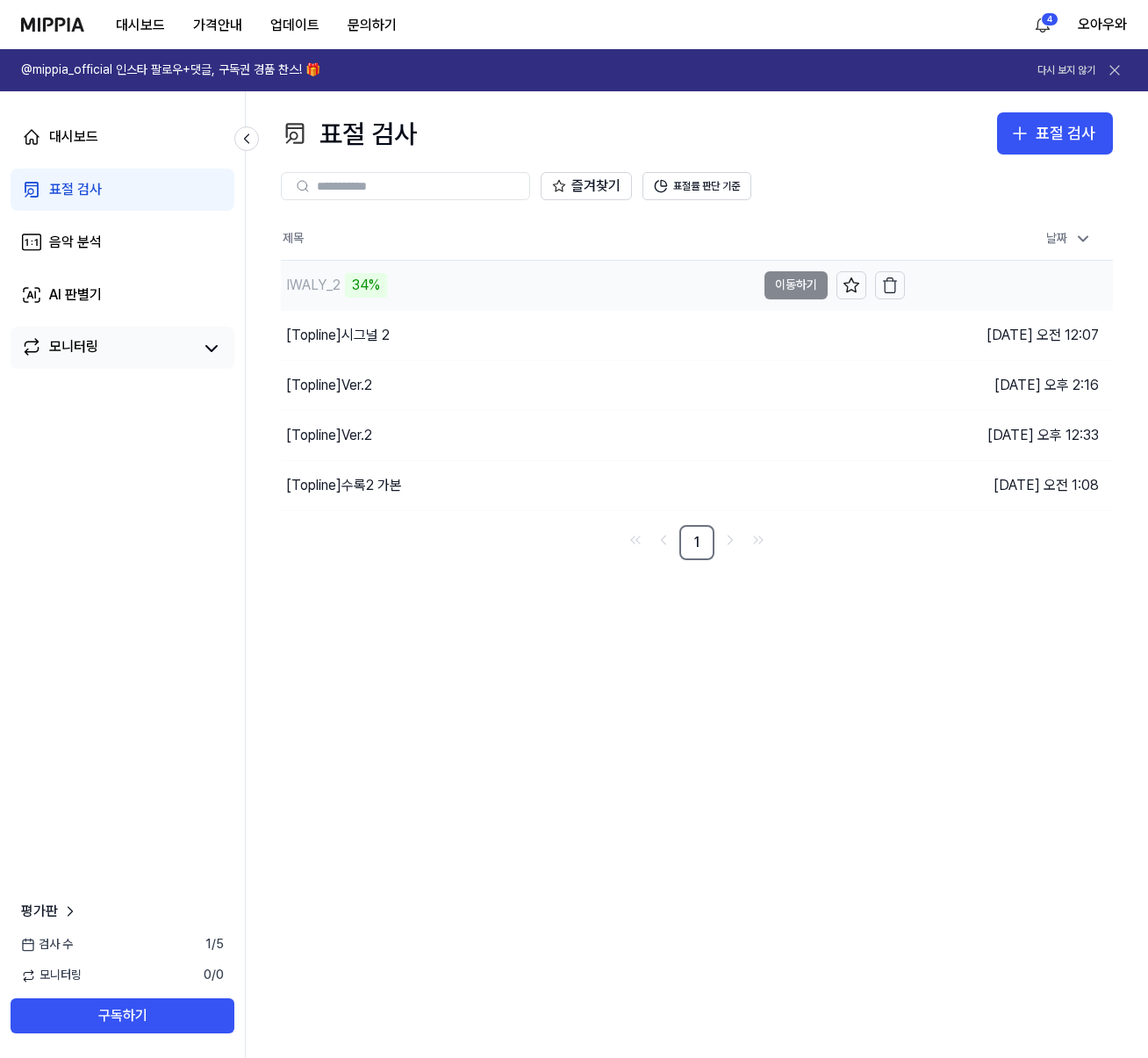
click at [787, 282] on td "IWALY_2 34% 이동하기" at bounding box center [592, 285] width 624 height 50
click at [799, 279] on button "이동하기" at bounding box center [796, 285] width 63 height 28
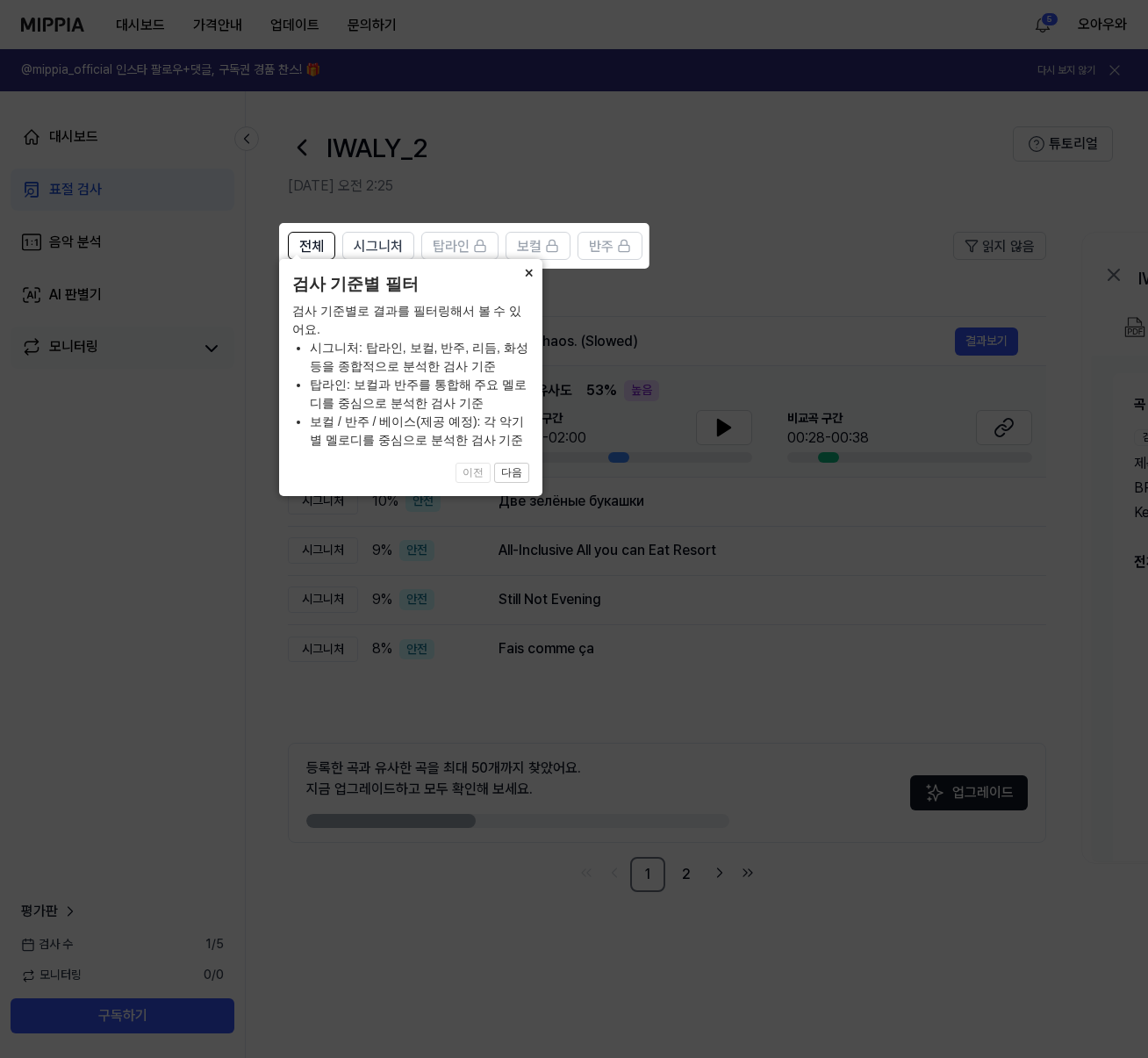
click at [525, 283] on button "×" at bounding box center [528, 270] width 28 height 25
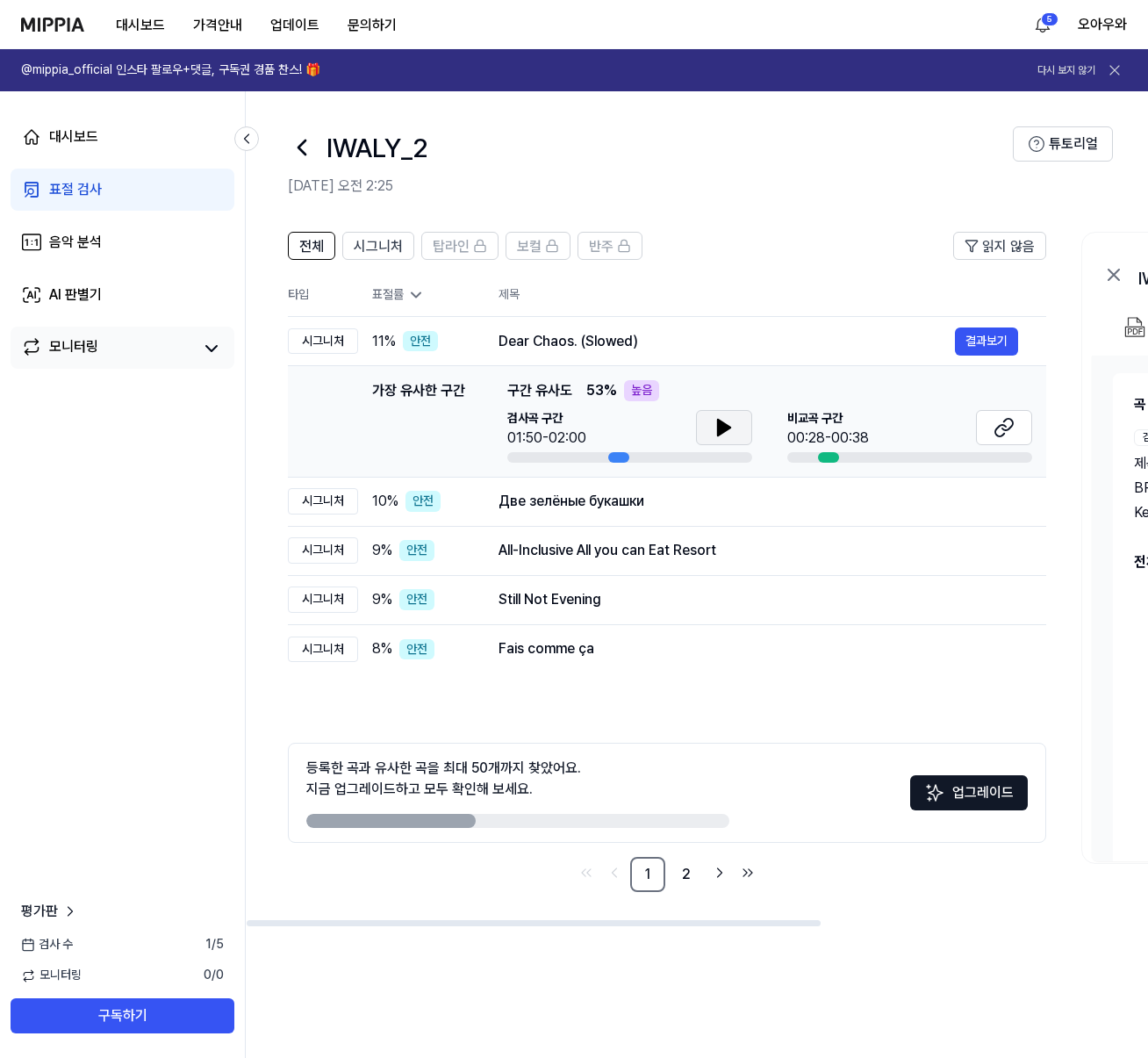
click at [718, 425] on icon at bounding box center [723, 427] width 12 height 16
click at [745, 433] on button at bounding box center [723, 427] width 56 height 35
click at [983, 425] on button at bounding box center [1004, 427] width 56 height 35
click at [713, 423] on icon at bounding box center [723, 427] width 21 height 21
click at [711, 423] on button at bounding box center [723, 427] width 56 height 35
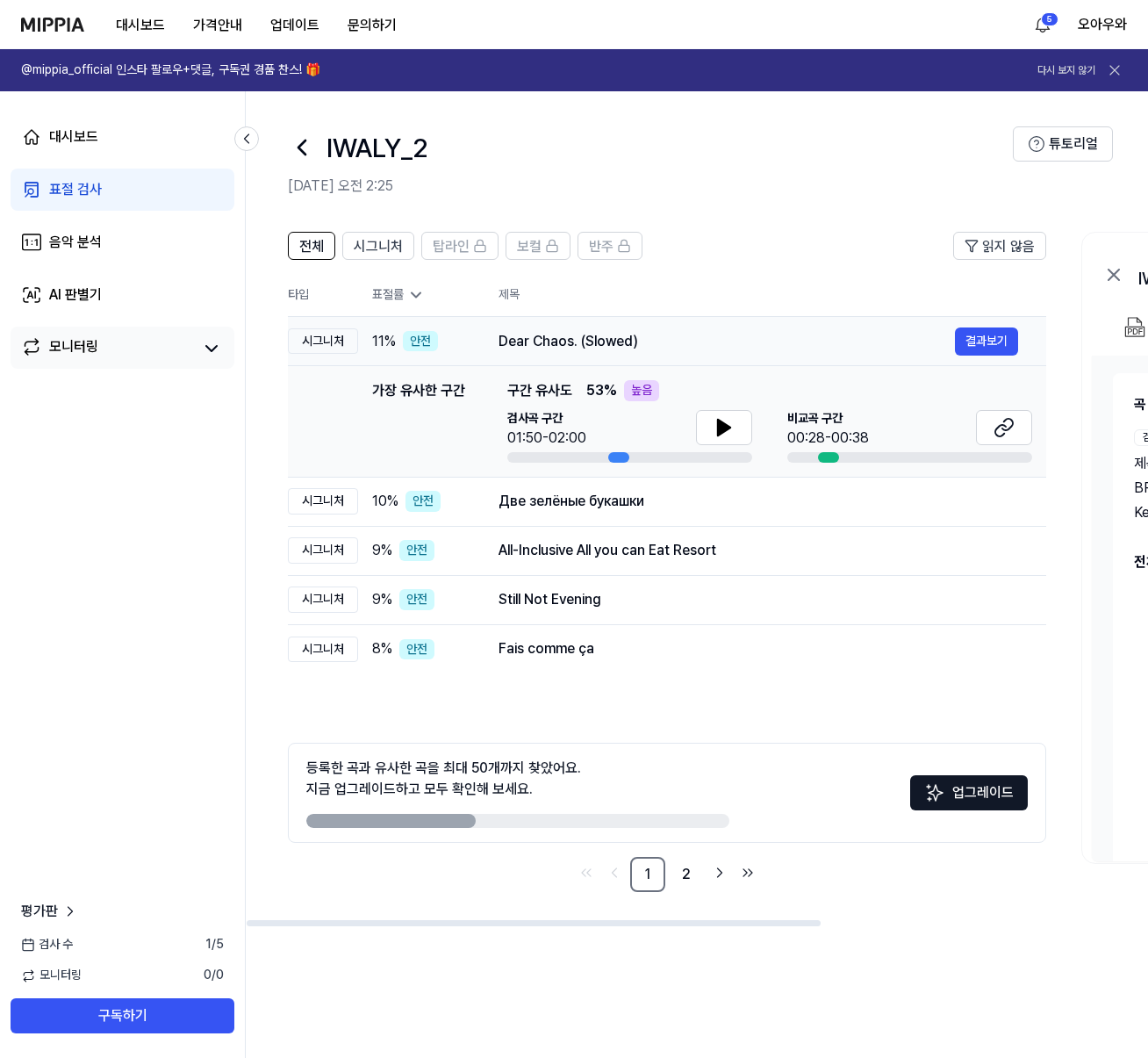
click at [509, 336] on div "Dear Chaos. (Slowed)" at bounding box center [727, 341] width 457 height 21
click at [447, 333] on div "11 % 안전" at bounding box center [421, 341] width 98 height 21
click at [394, 294] on div "표절률" at bounding box center [421, 294] width 98 height 17
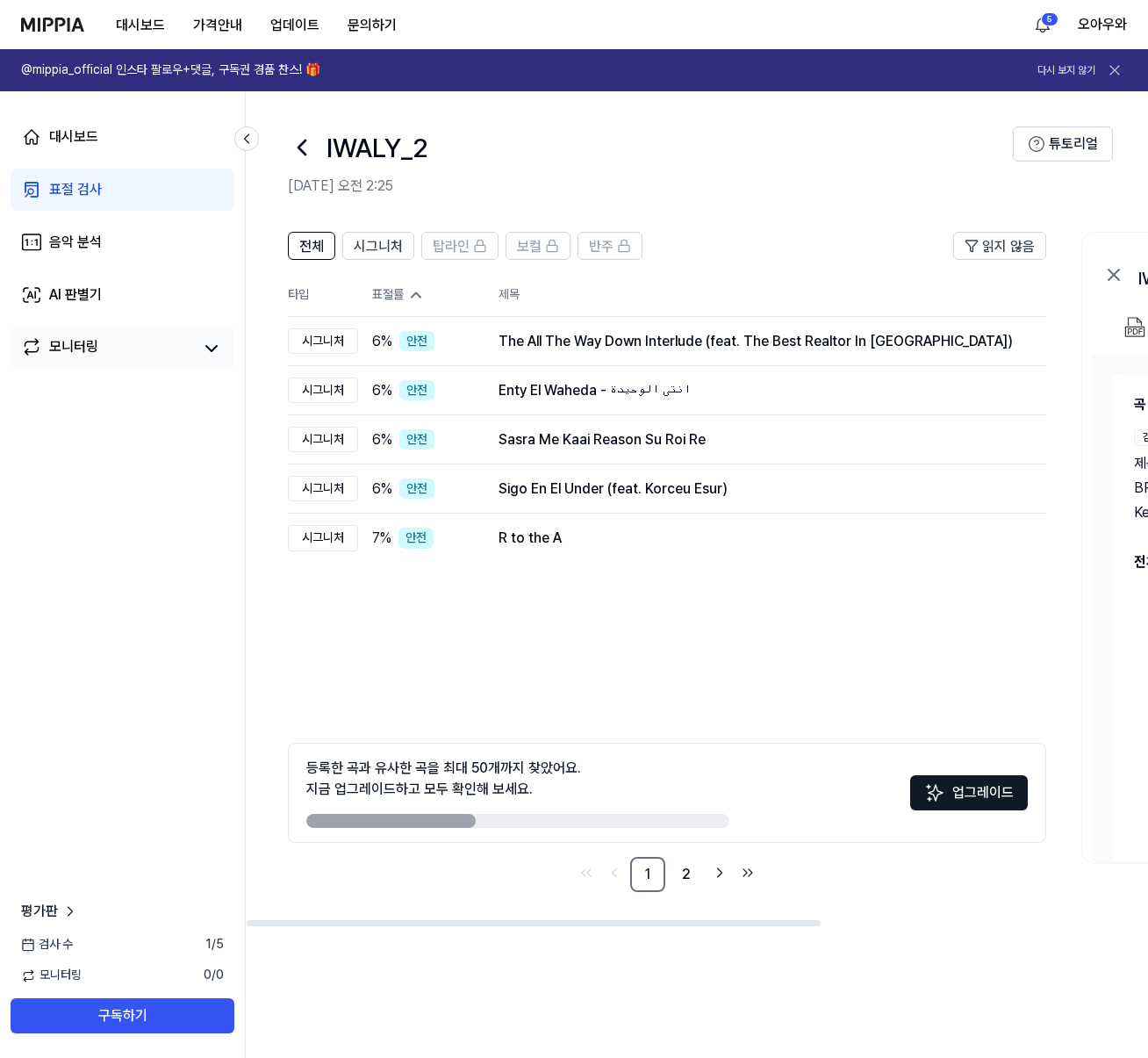
click at [394, 294] on div "표절률" at bounding box center [421, 294] width 98 height 17
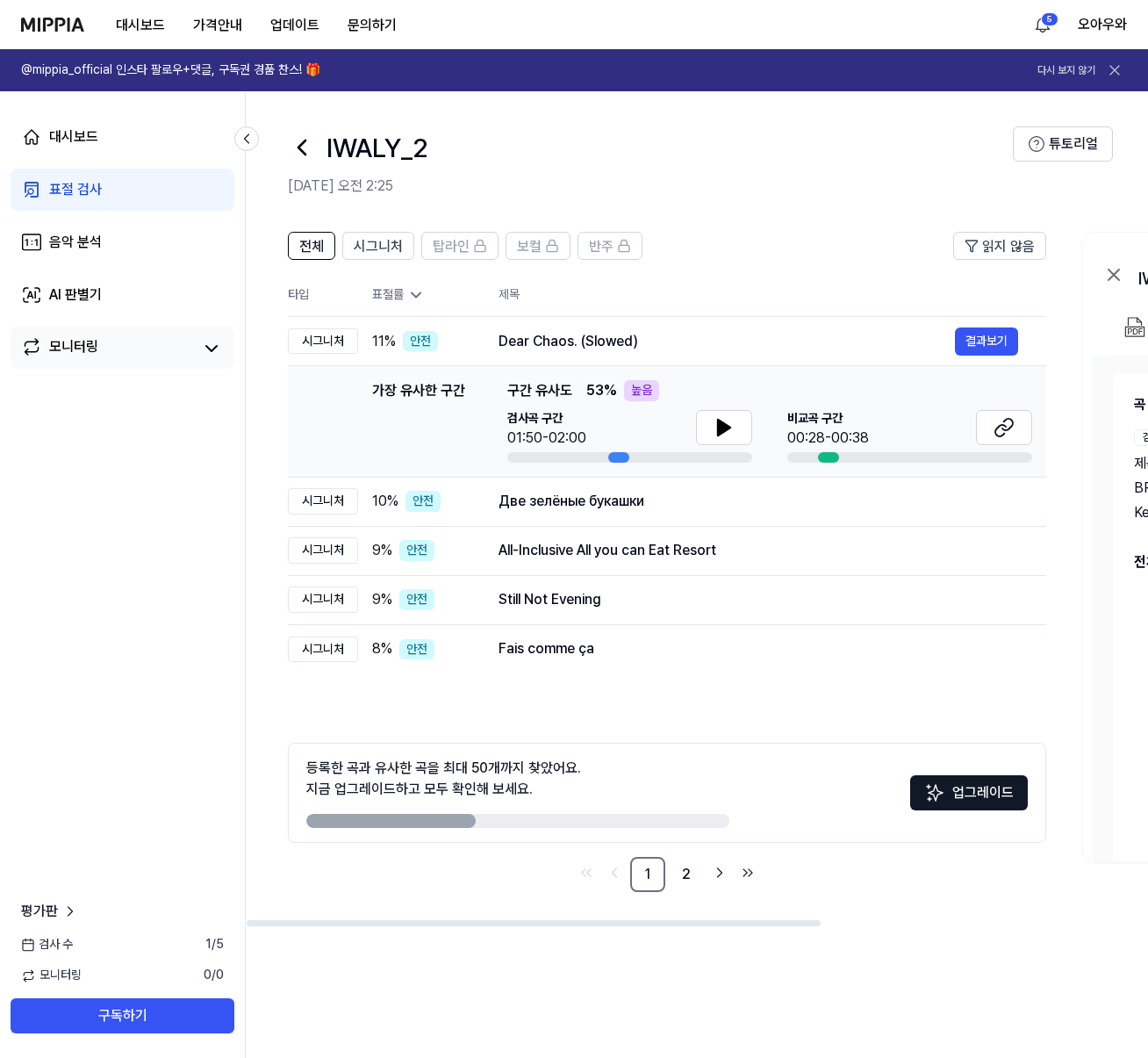
click at [394, 294] on div "표절률" at bounding box center [421, 294] width 98 height 17
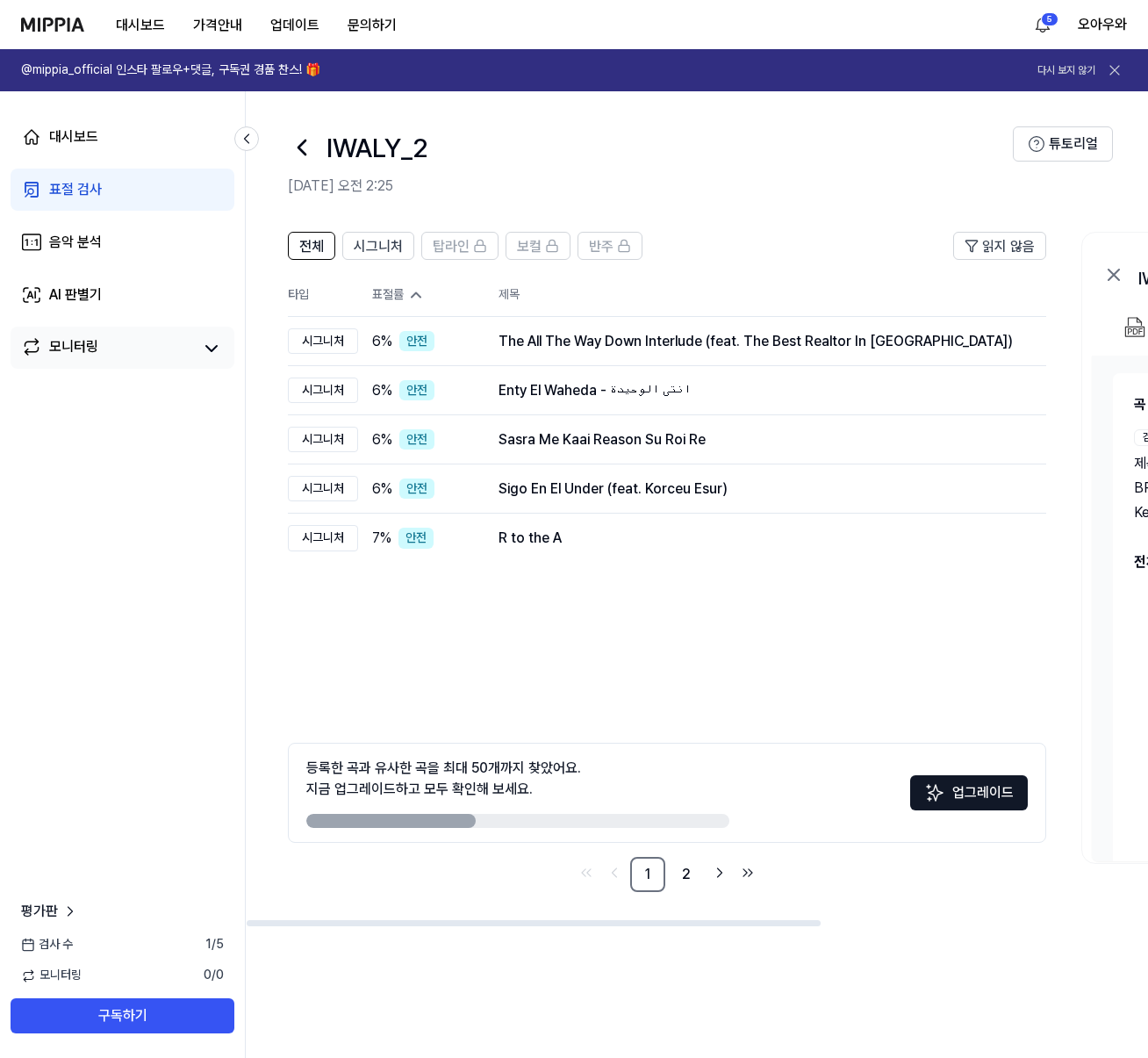
click at [394, 294] on div "표절률" at bounding box center [421, 294] width 98 height 17
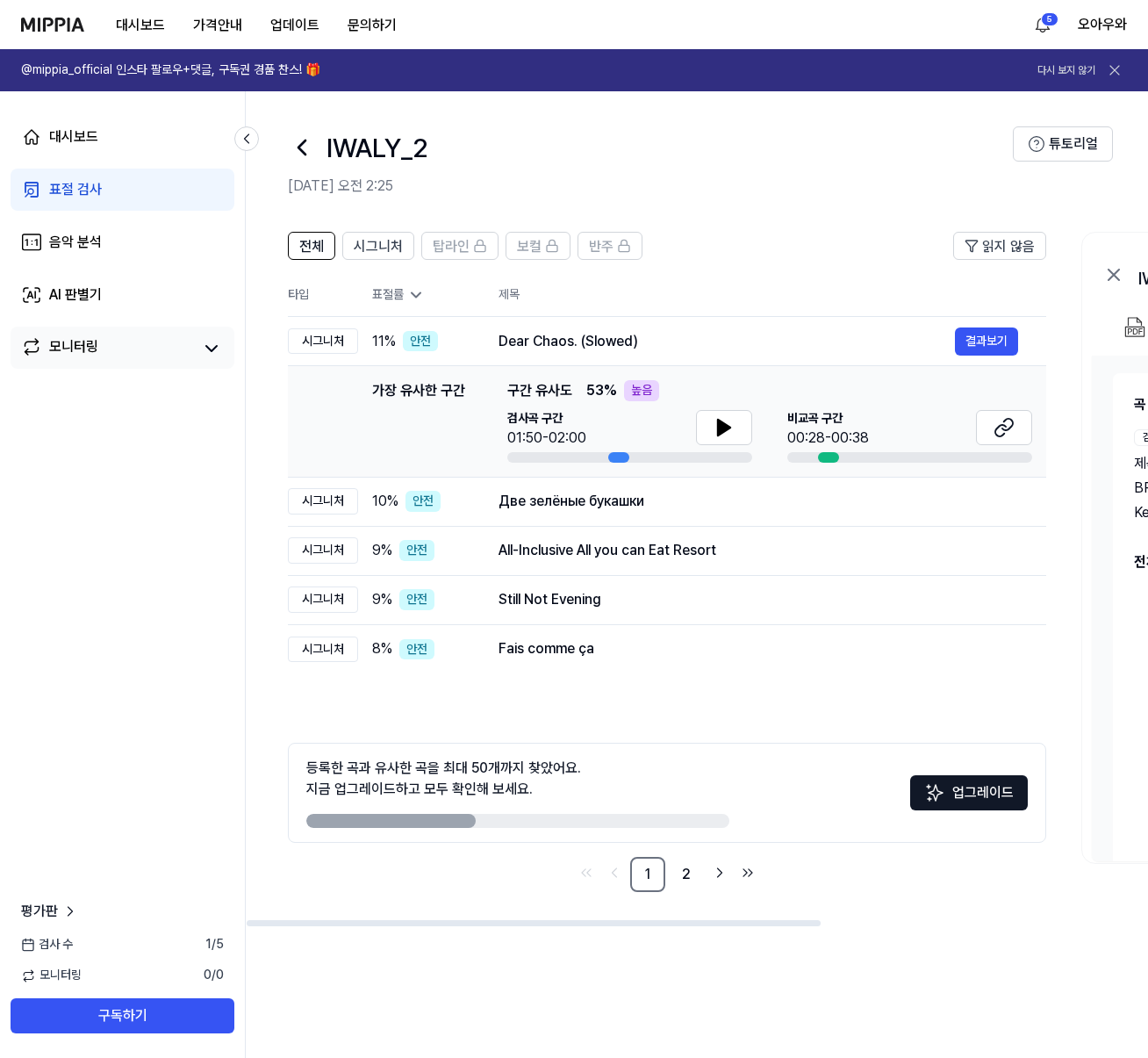
click at [394, 294] on div "표절률" at bounding box center [421, 294] width 98 height 17
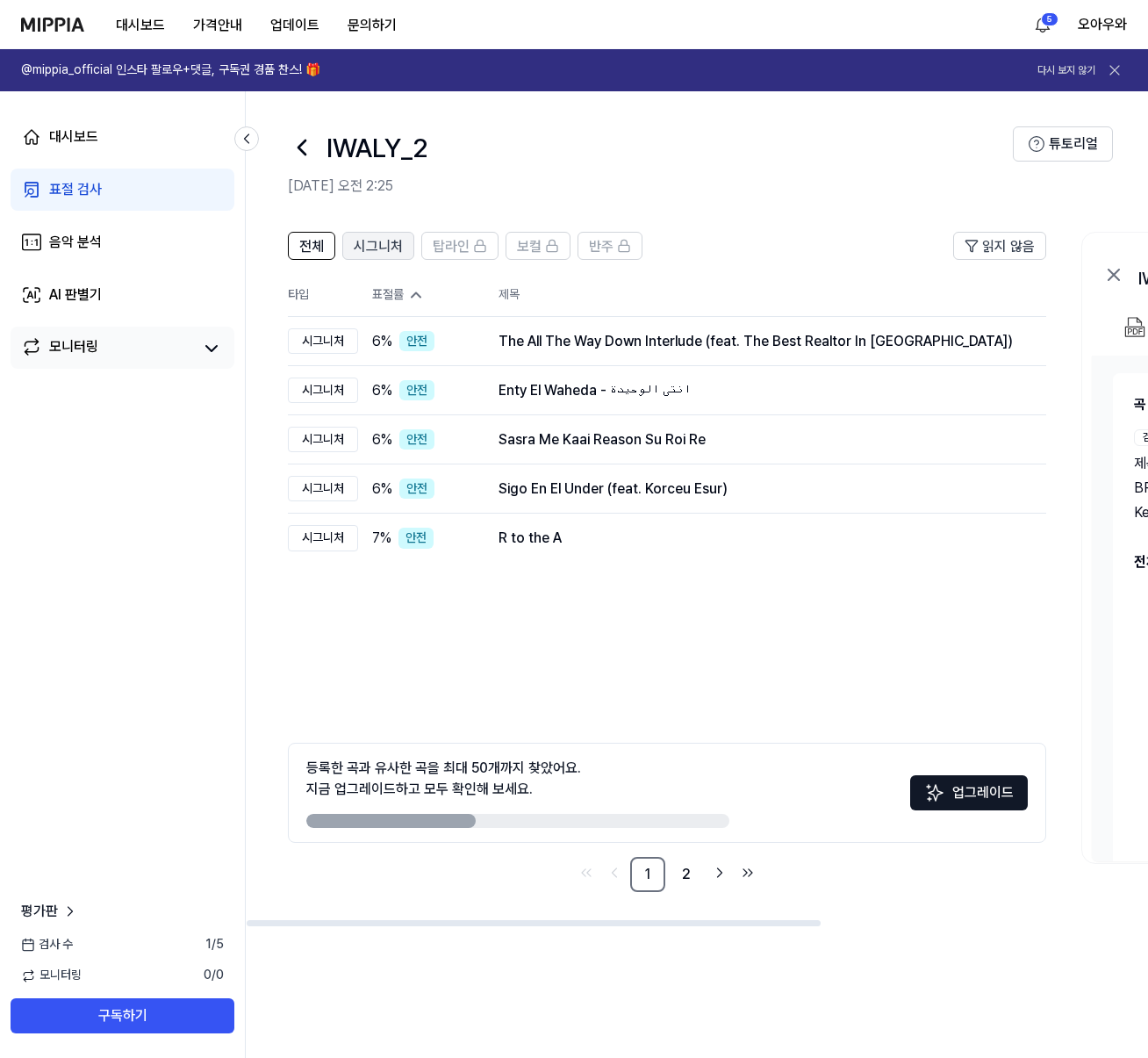
click at [360, 247] on span "시그니처" at bounding box center [379, 247] width 50 height 21
click at [464, 236] on div "탑라인" at bounding box center [459, 246] width 54 height 23
click at [322, 242] on span "전체" at bounding box center [311, 247] width 25 height 21
